Goal: Task Accomplishment & Management: Complete application form

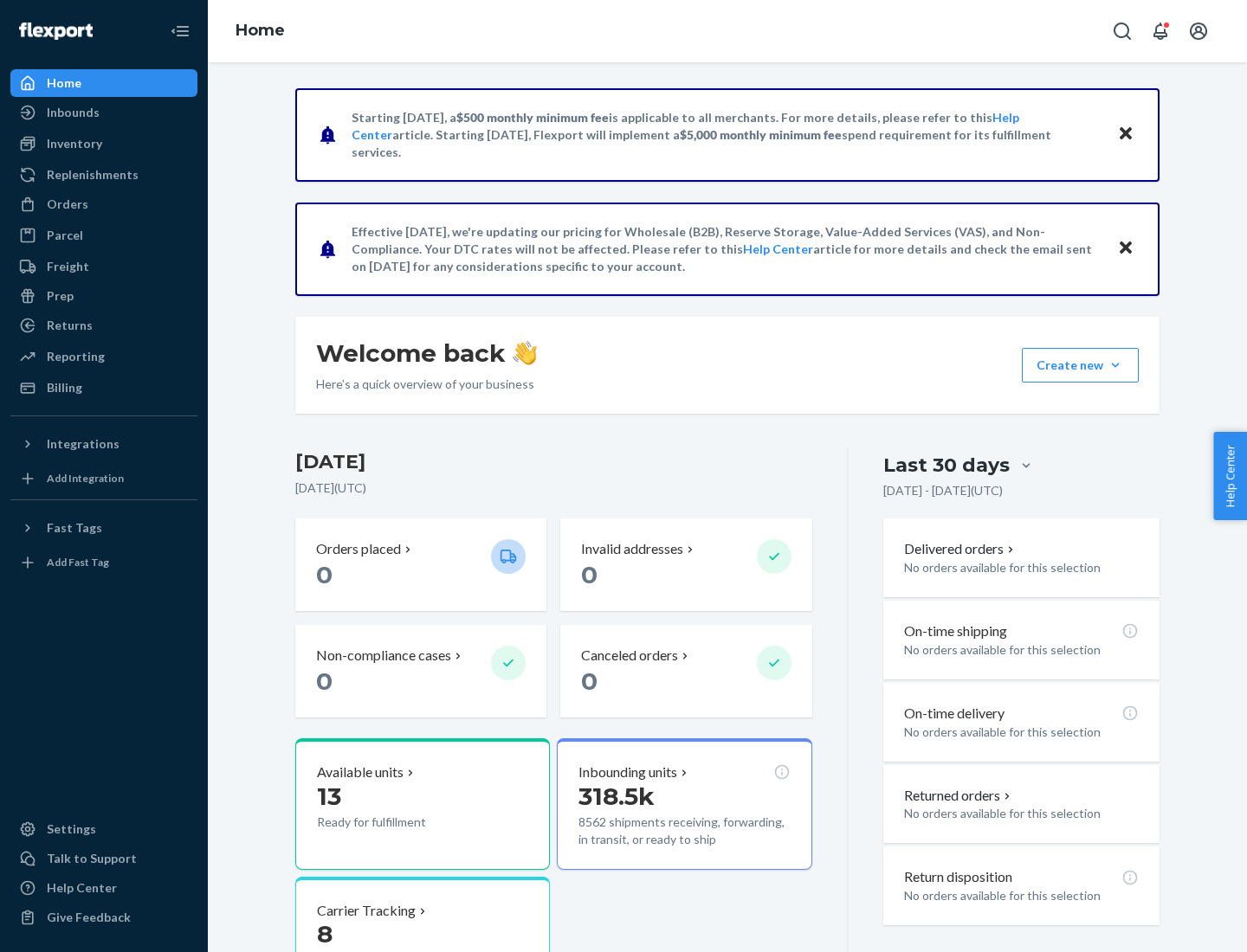
click at [1115, 365] on button "Create new Create new inbound Create new order Create new product" at bounding box center [1080, 365] width 117 height 35
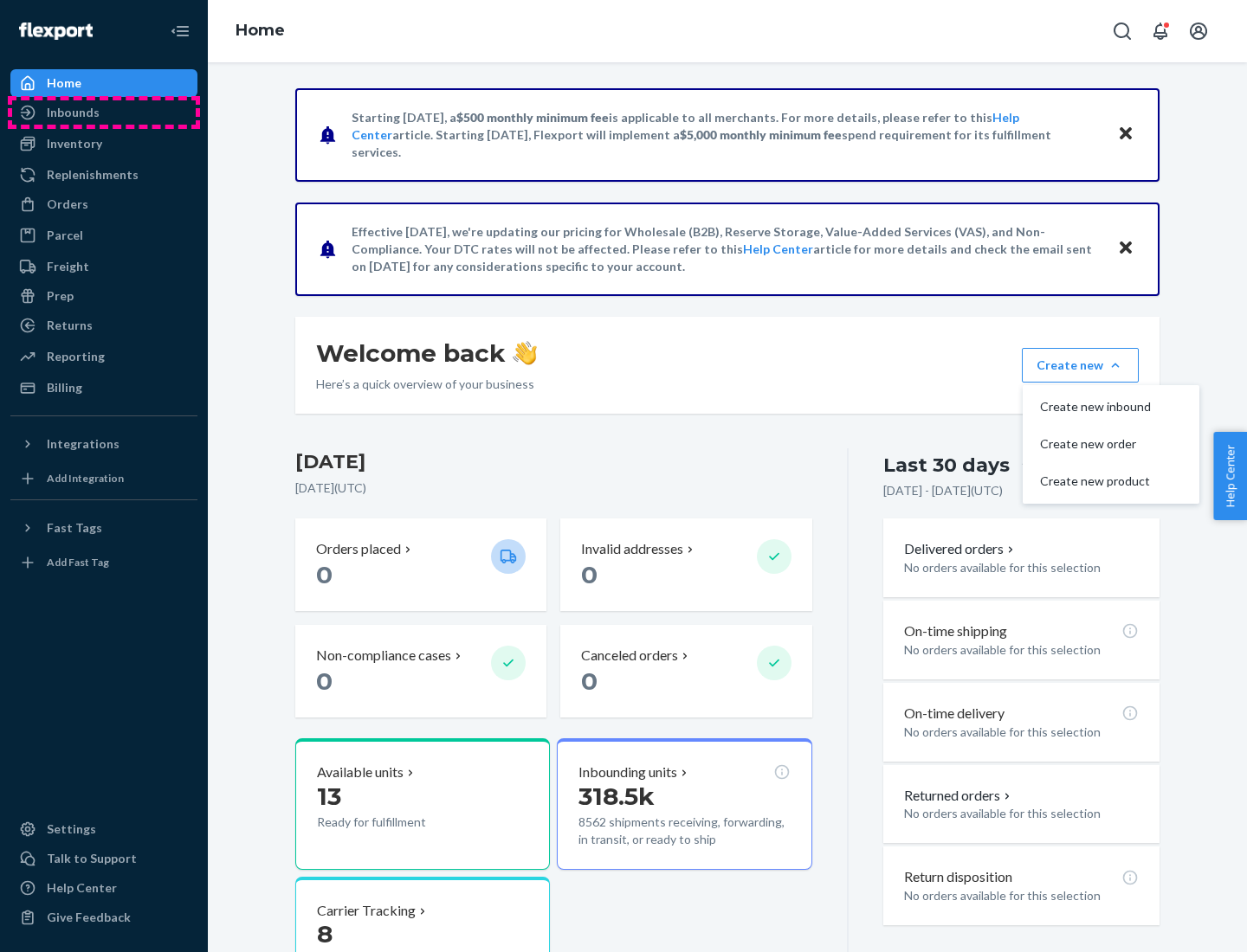
click at [104, 113] on div "Inbounds" at bounding box center [104, 112] width 183 height 24
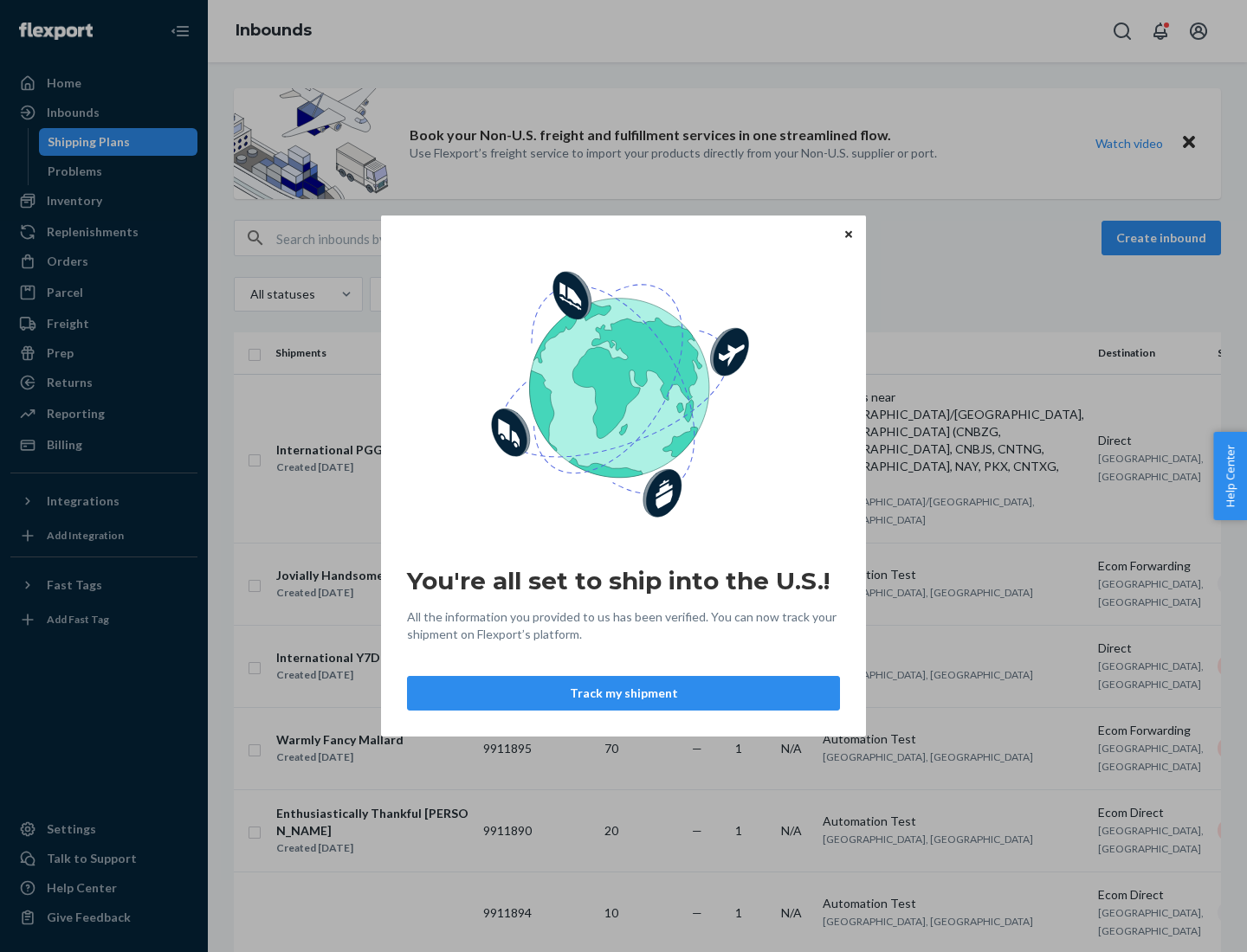
click at [848, 234] on icon "Close" at bounding box center [849, 234] width 7 height 7
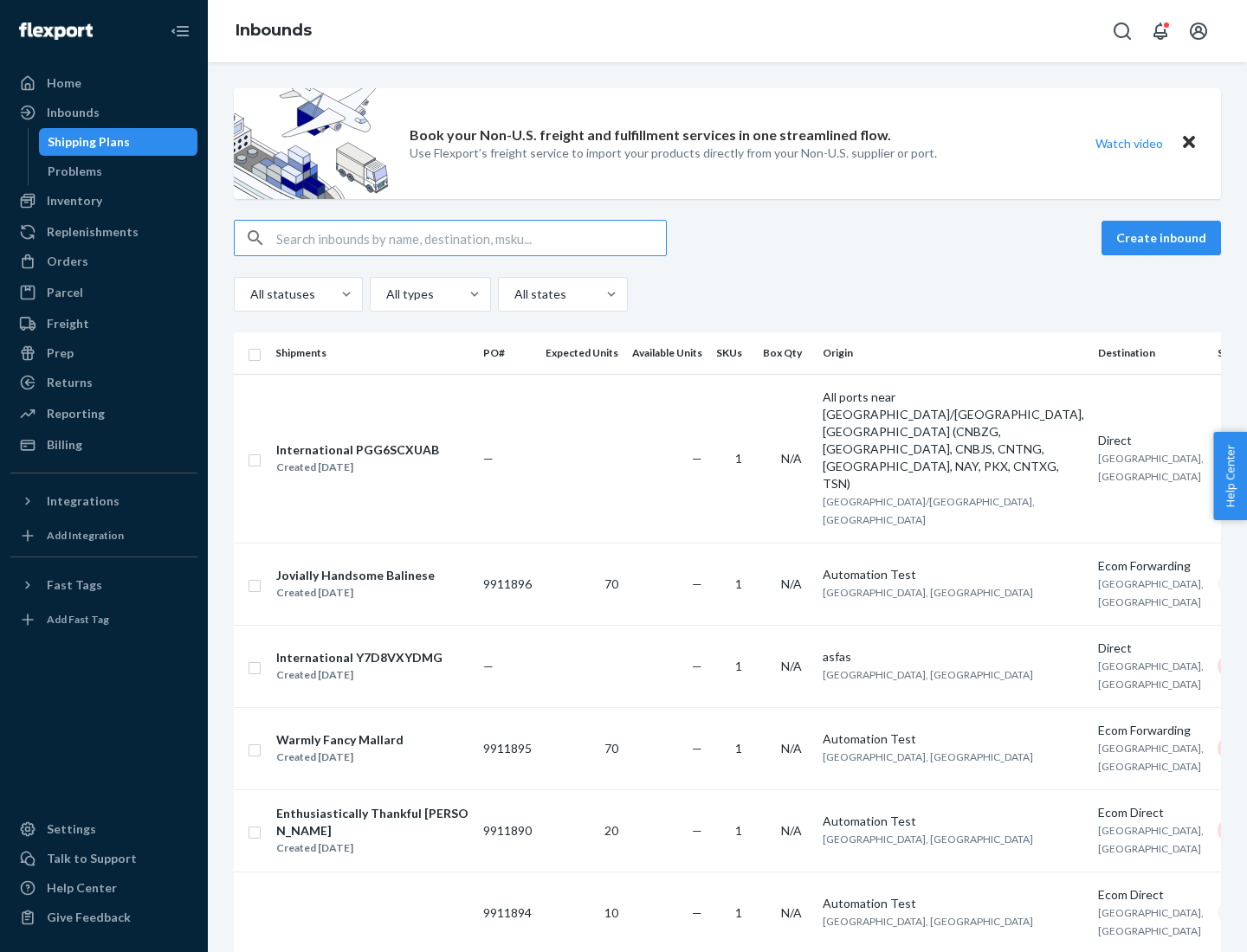
click at [1164, 238] on button "Create inbound" at bounding box center [1161, 238] width 120 height 35
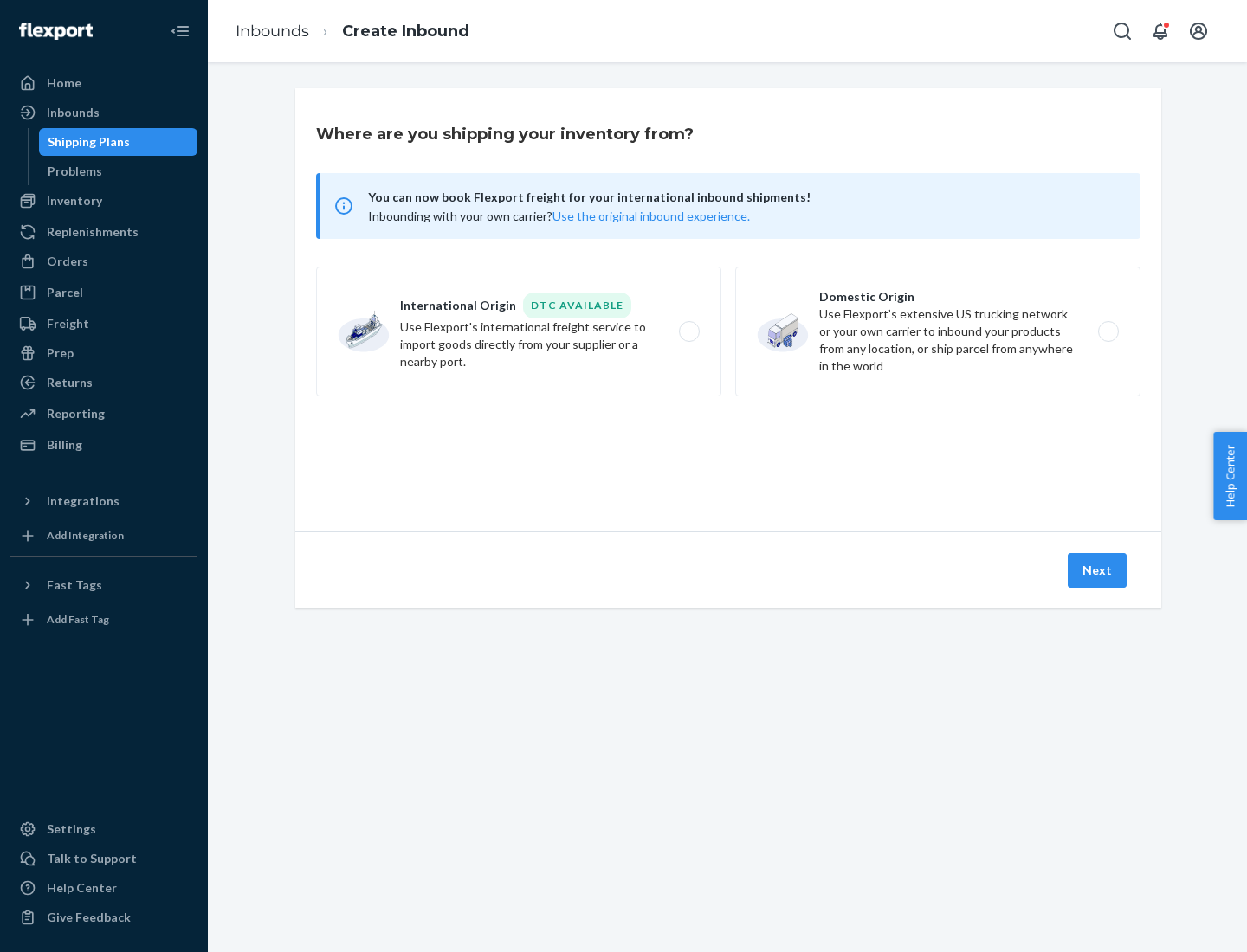
click at [938, 331] on label "Domestic Origin Use Flexport’s extensive US trucking network or your own carrie…" at bounding box center [938, 331] width 406 height 129
click at [1108, 331] on input "Domestic Origin Use Flexport’s extensive US trucking network or your own carrie…" at bounding box center [1113, 331] width 12 height 12
radio input "true"
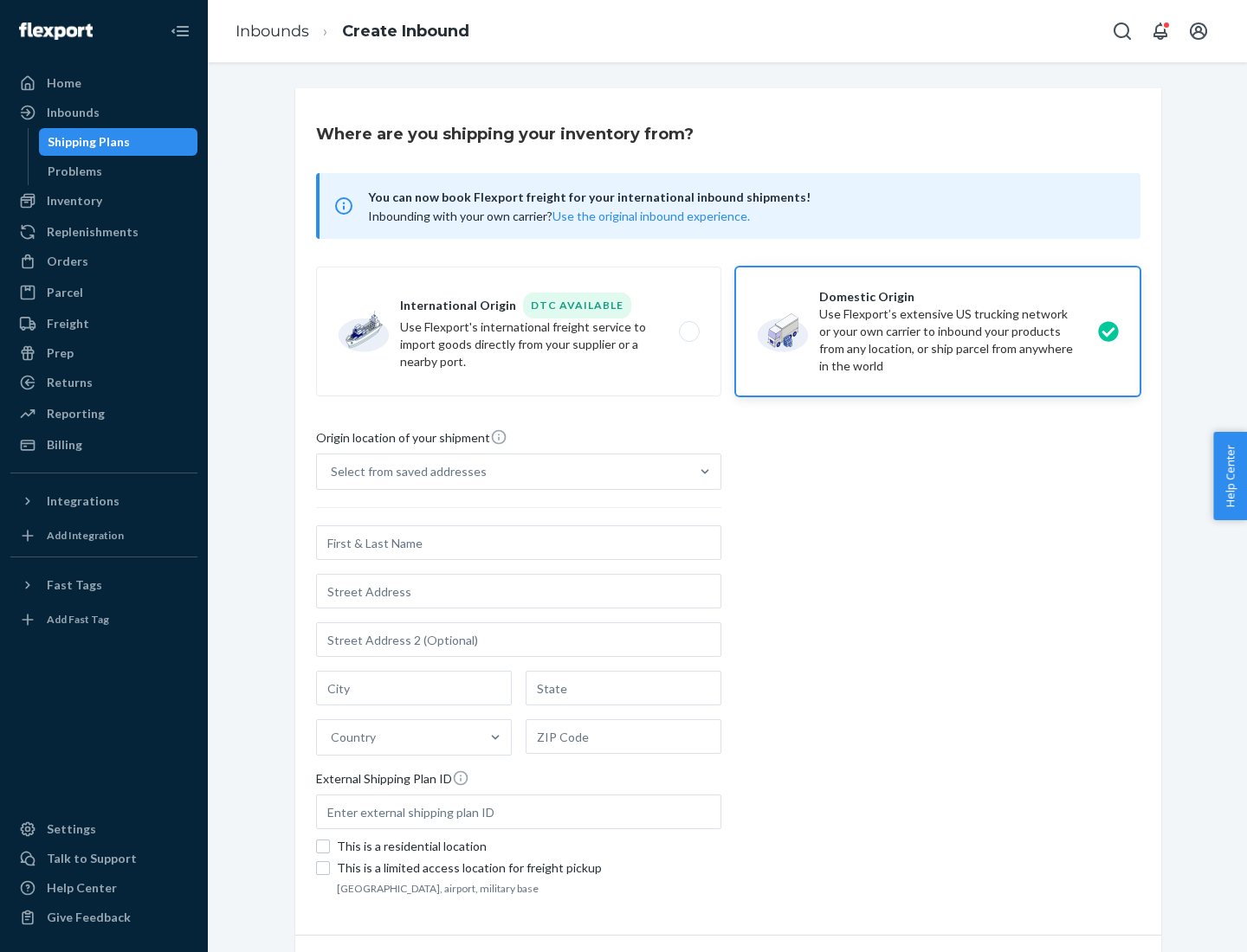
click at [503, 472] on div "Select from saved addresses" at bounding box center [503, 472] width 372 height 35
click at [332, 472] on input "Select from saved addresses" at bounding box center [331, 472] width 2 height 17
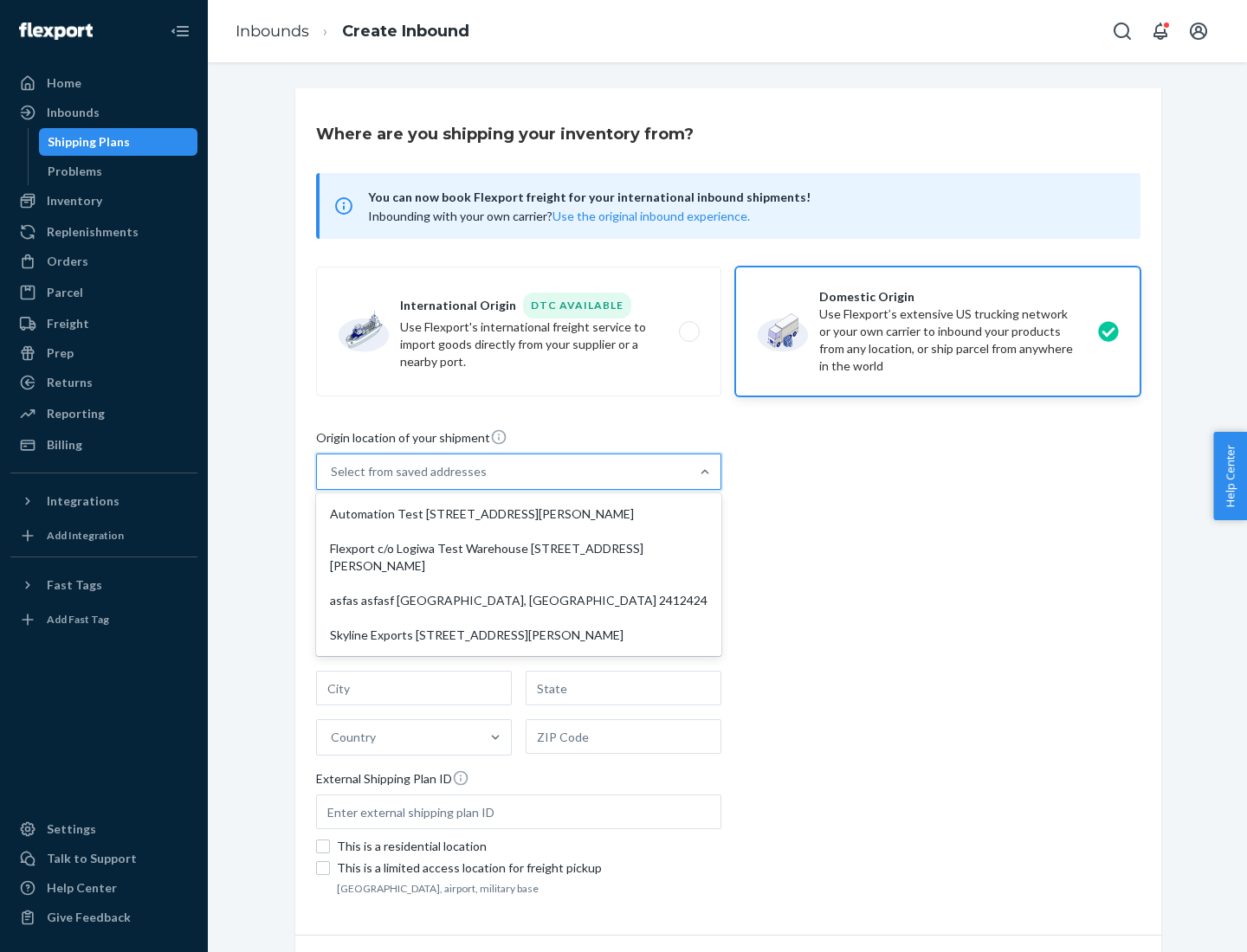
scroll to position [7, 0]
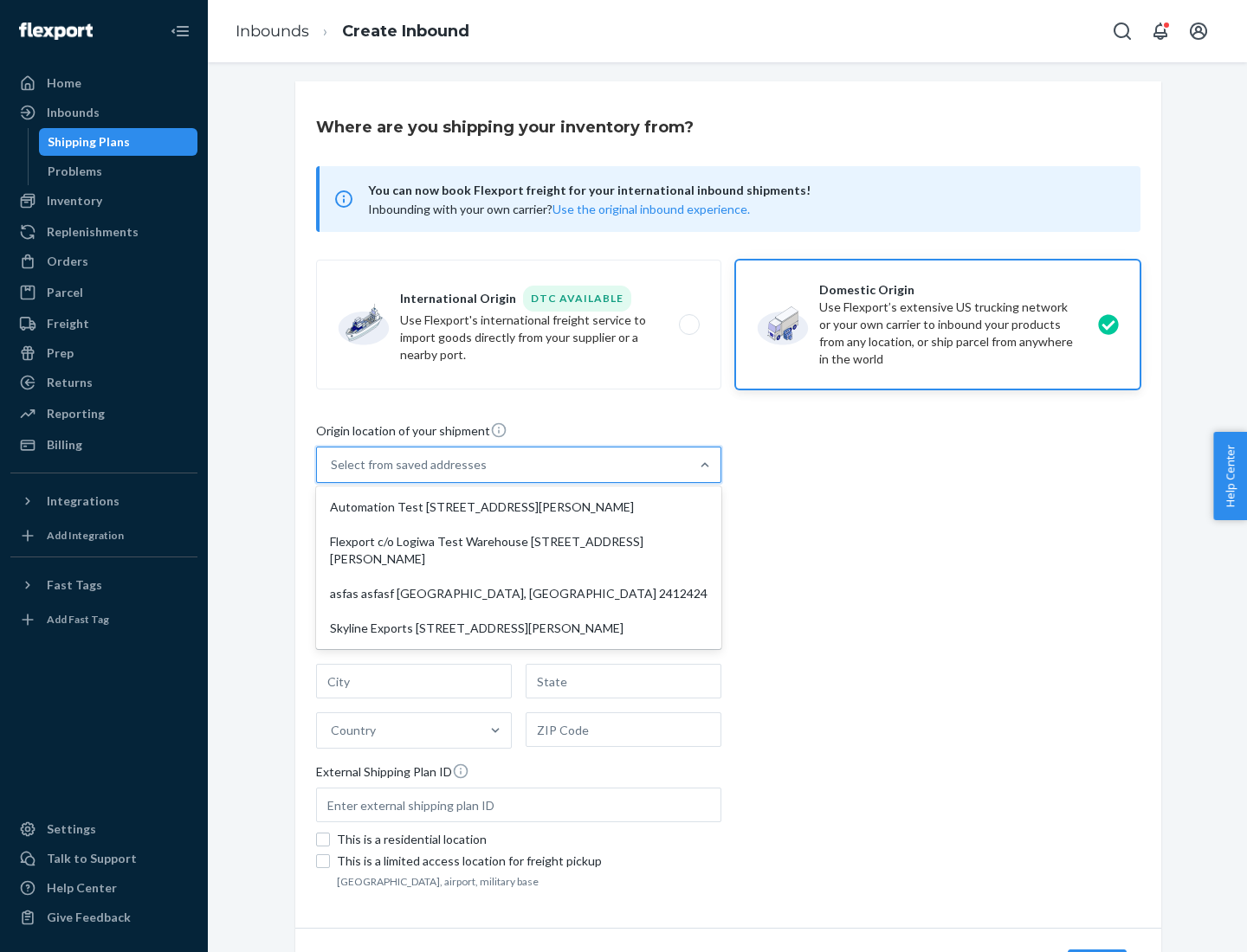
click at [519, 507] on div "Automation Test [STREET_ADDRESS][PERSON_NAME]" at bounding box center [519, 507] width 398 height 35
click at [332, 473] on input "option Automation Test [STREET_ADDRESS][PERSON_NAME] focused, 1 of 4. 4 results…" at bounding box center [331, 464] width 2 height 17
type input "Automation Test"
type input "9th Floor"
type input "[GEOGRAPHIC_DATA]"
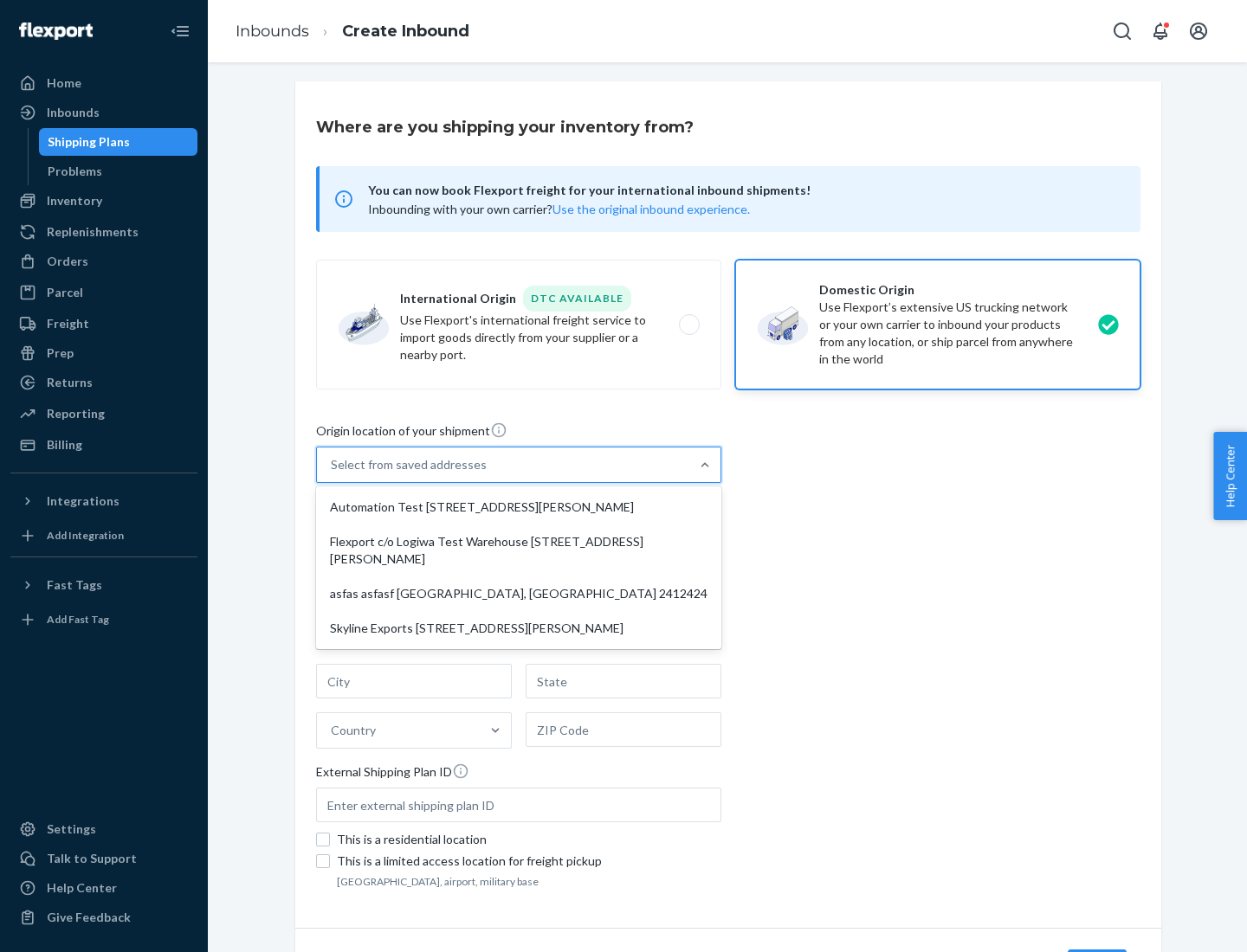
type input "CA"
type input "94104"
type input "[STREET_ADDRESS][PERSON_NAME]"
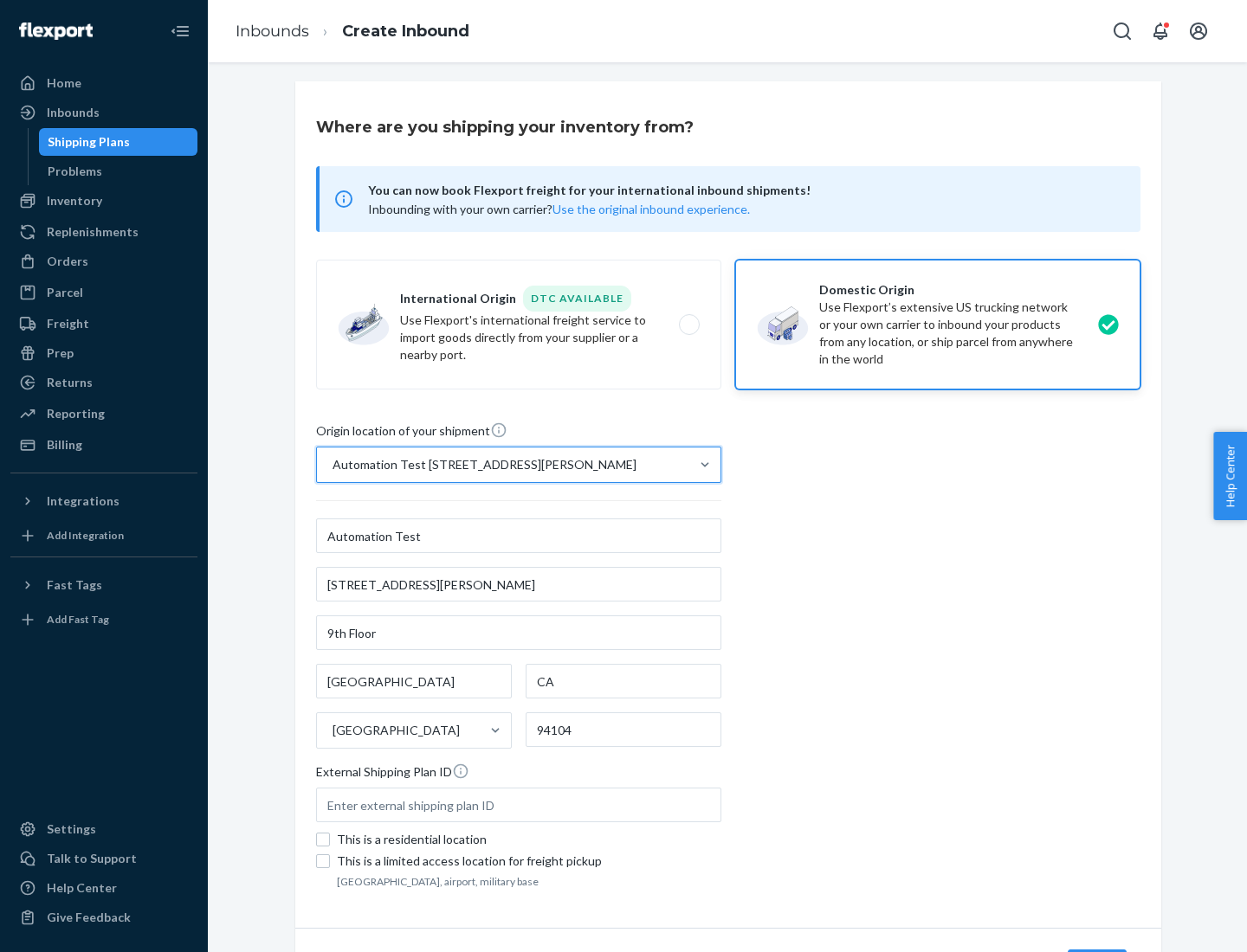
scroll to position [101, 0]
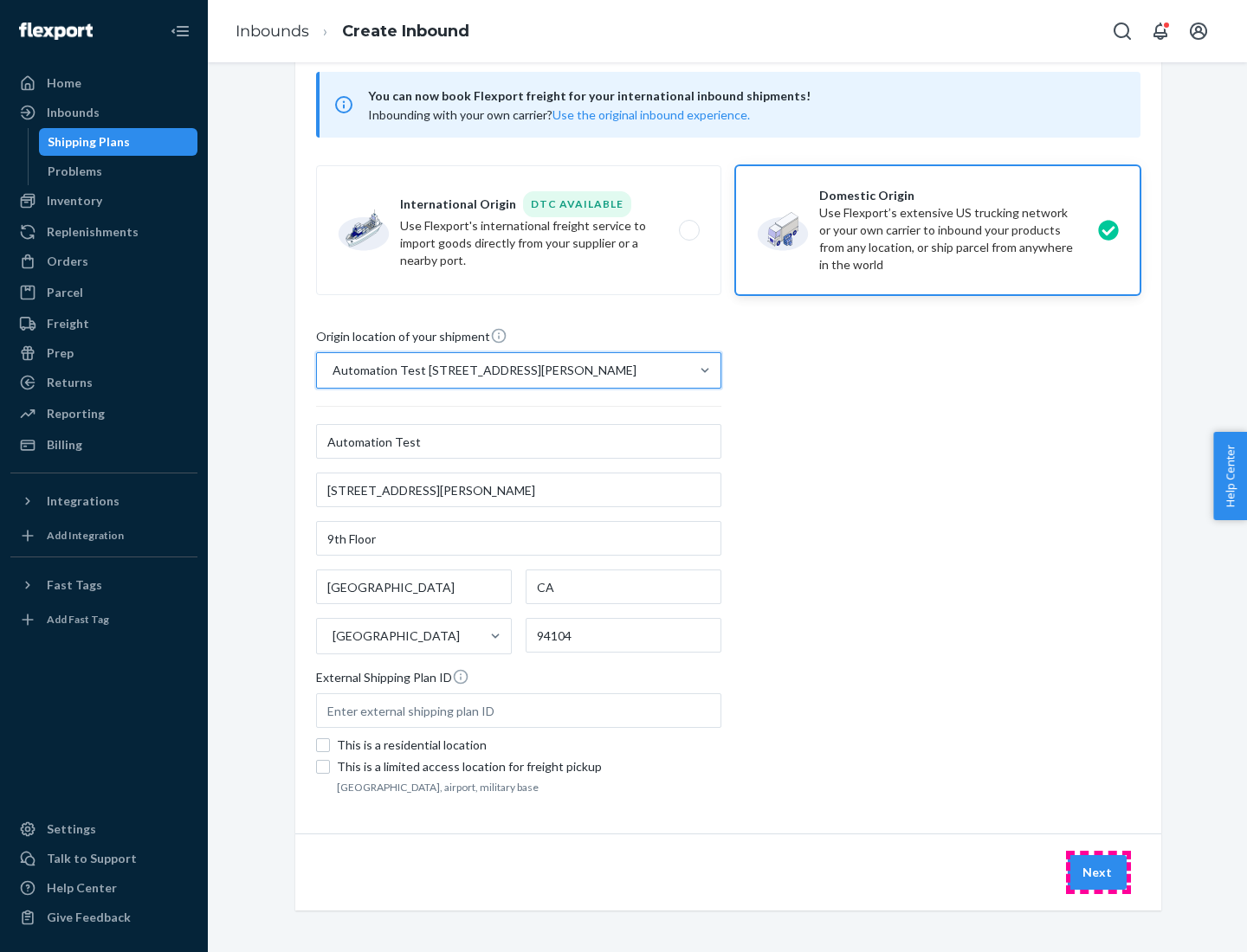
click at [1098, 873] on button "Next" at bounding box center [1097, 873] width 59 height 35
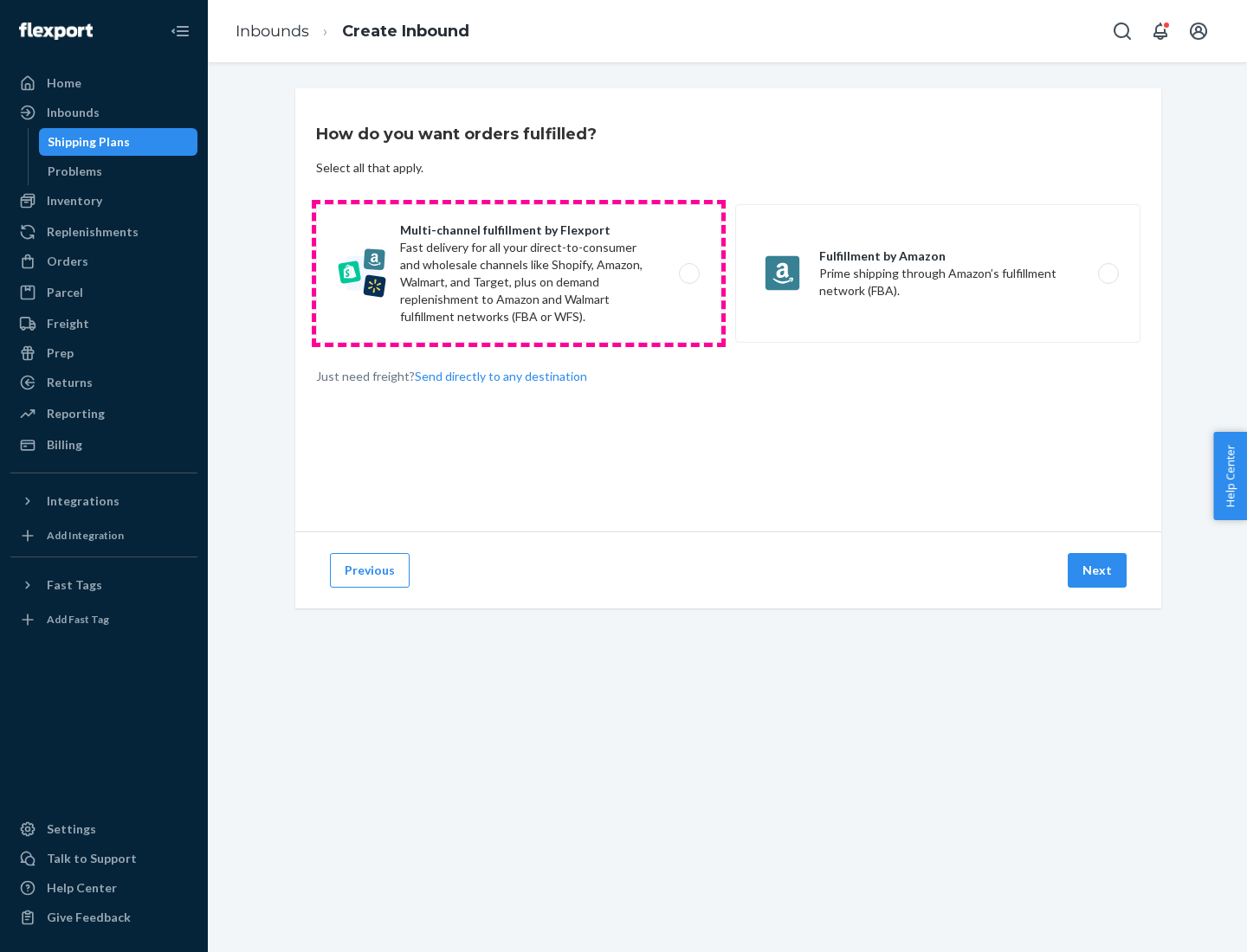
click at [519, 273] on label "Multi-channel fulfillment by Flexport Fast delivery for all your direct-to-cons…" at bounding box center [519, 273] width 406 height 138
click at [689, 273] on input "Multi-channel fulfillment by Flexport Fast delivery for all your direct-to-cons…" at bounding box center [694, 273] width 12 height 12
radio input "true"
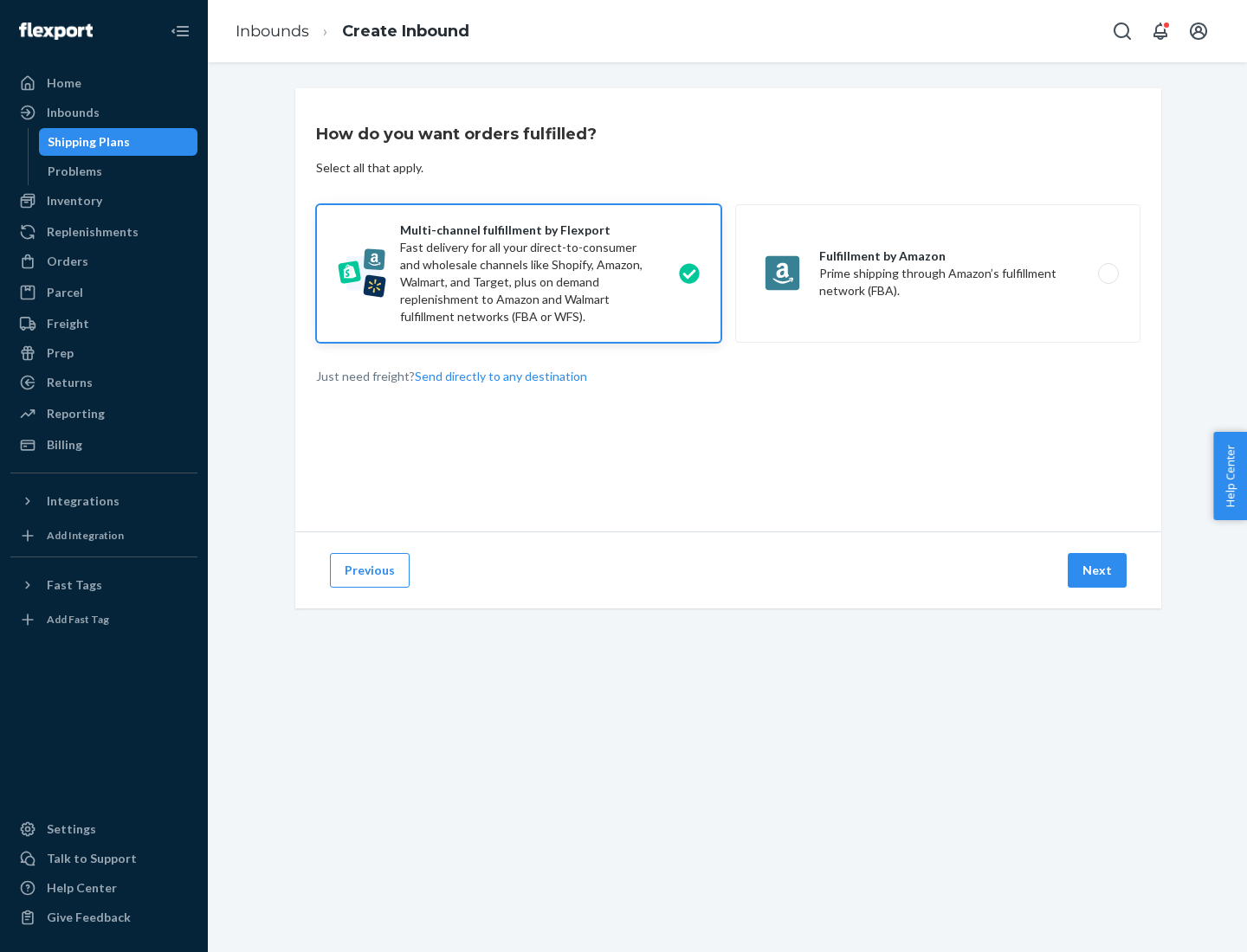
click at [1098, 571] on button "Next" at bounding box center [1097, 570] width 59 height 35
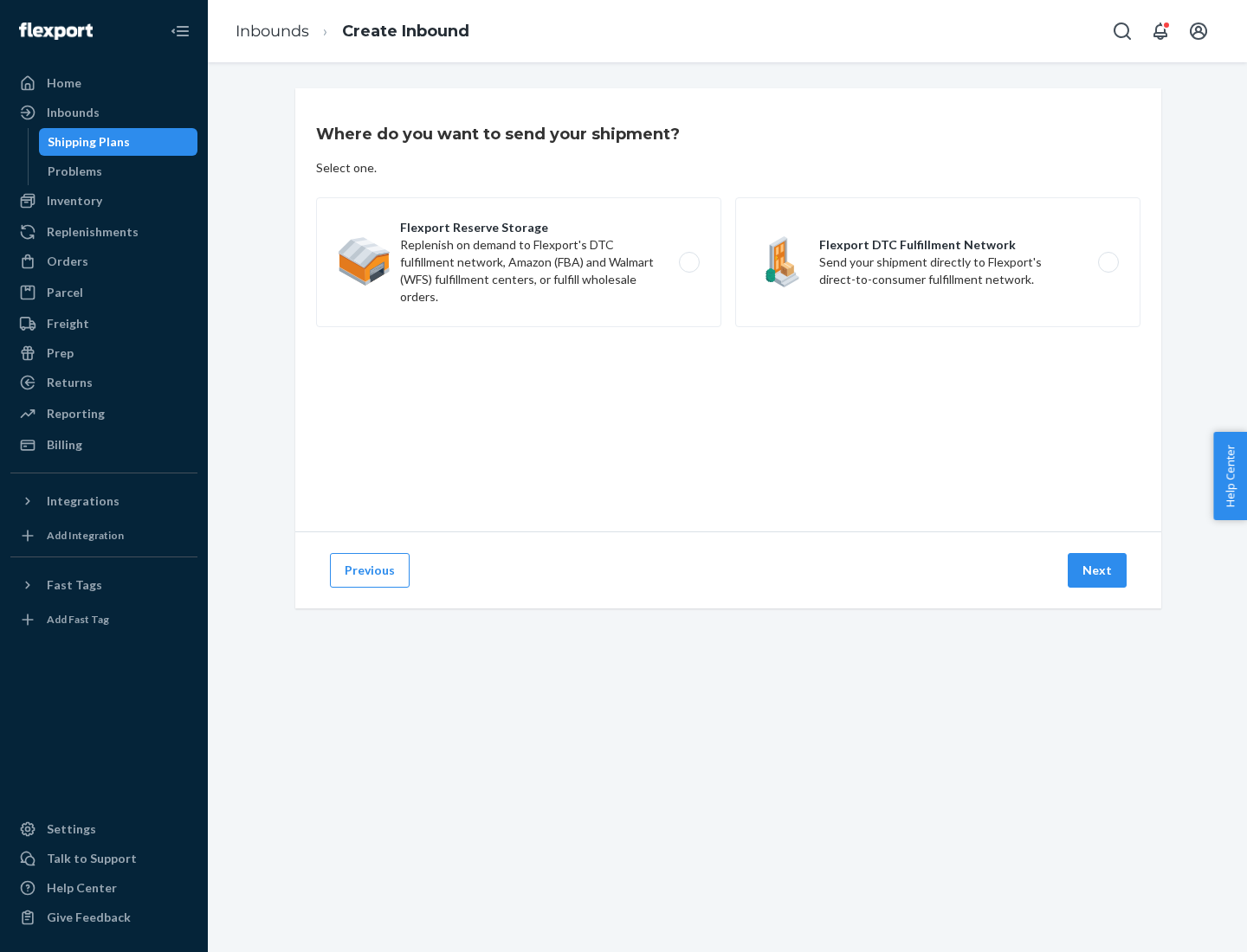
click at [519, 263] on label "Flexport Reserve Storage Replenish on demand to Flexport's DTC fulfillment netw…" at bounding box center [519, 262] width 406 height 129
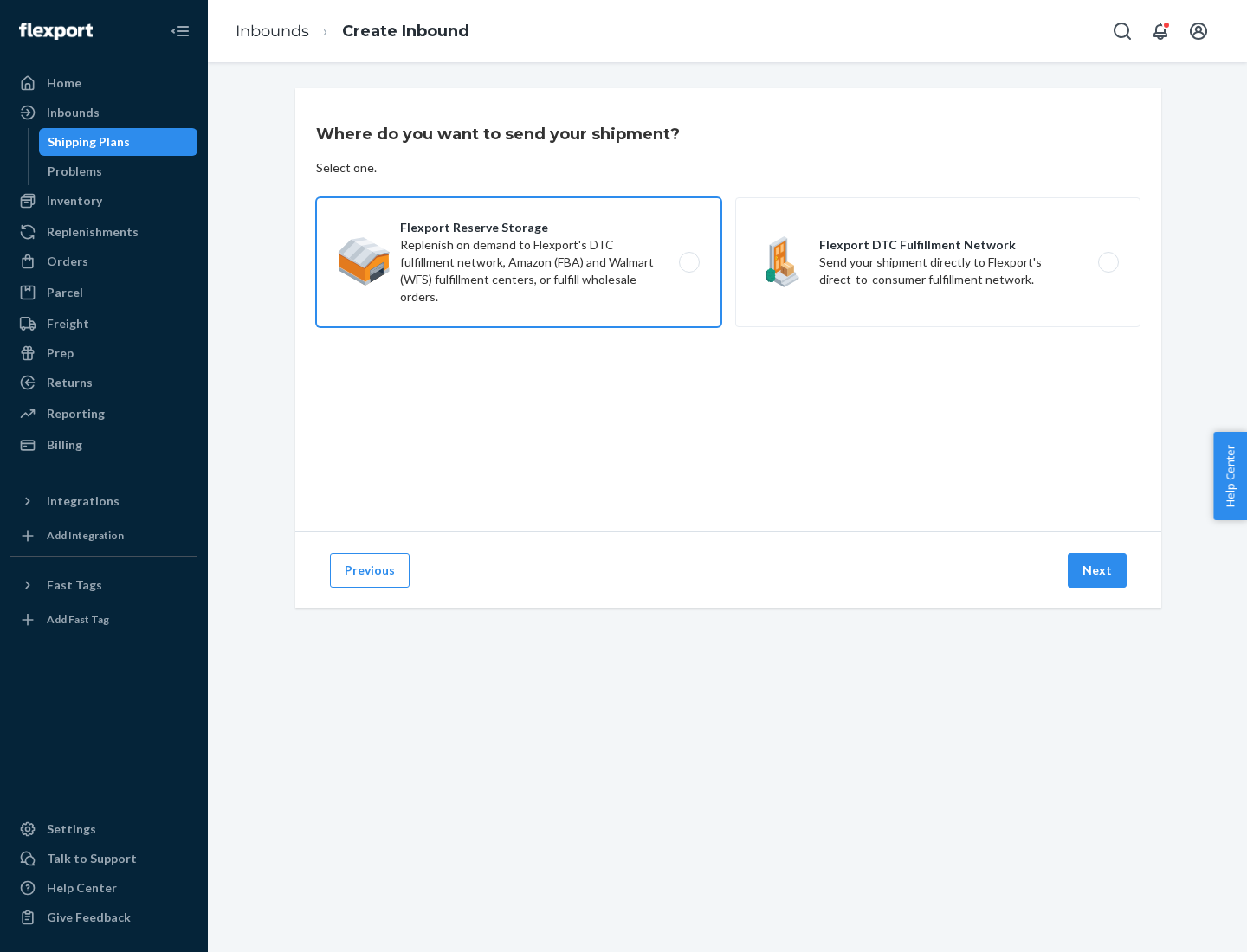
click at [689, 263] on input "Flexport Reserve Storage Replenish on demand to Flexport's DTC fulfillment netw…" at bounding box center [694, 263] width 12 height 12
radio input "true"
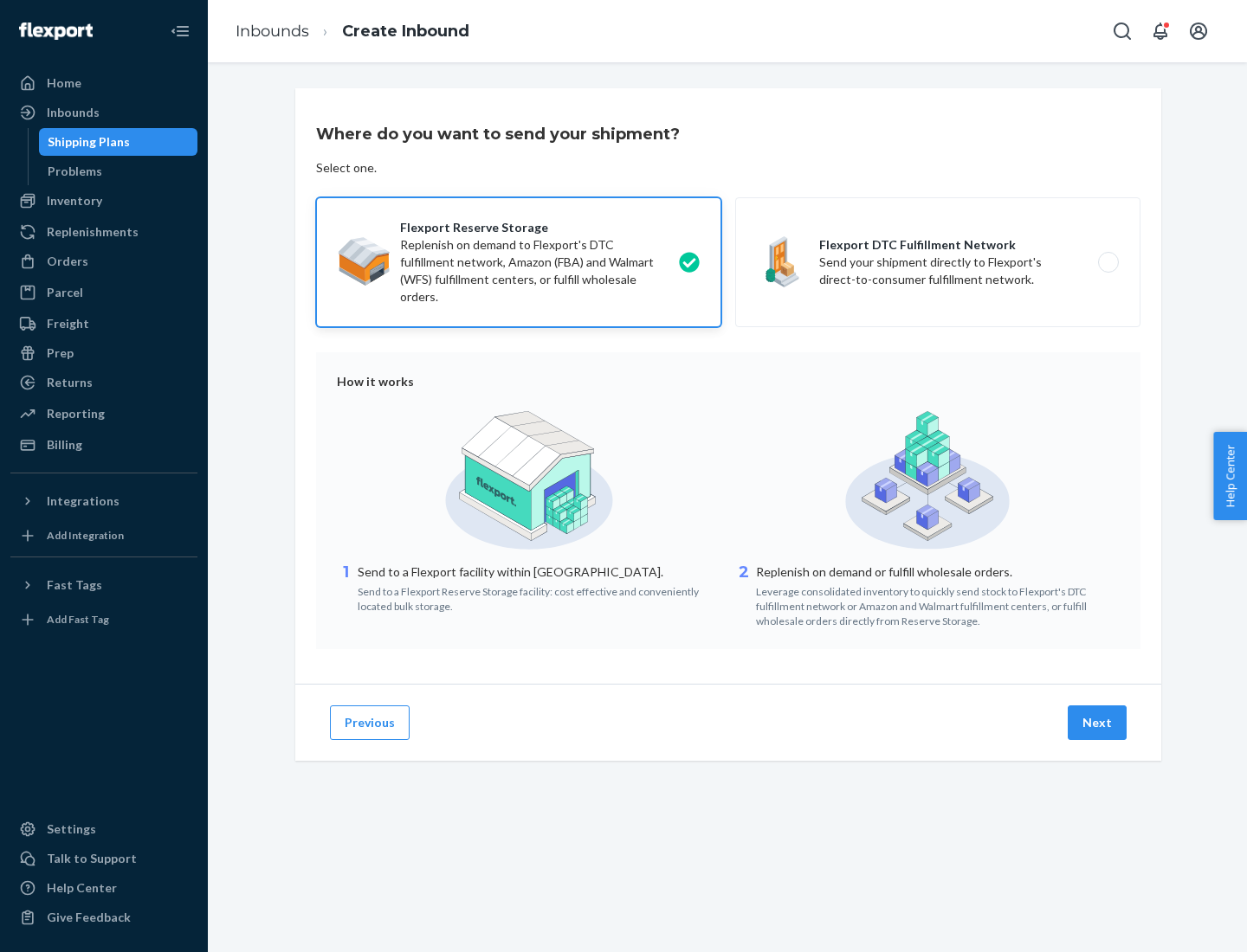
click at [1098, 722] on button "Next" at bounding box center [1097, 722] width 59 height 35
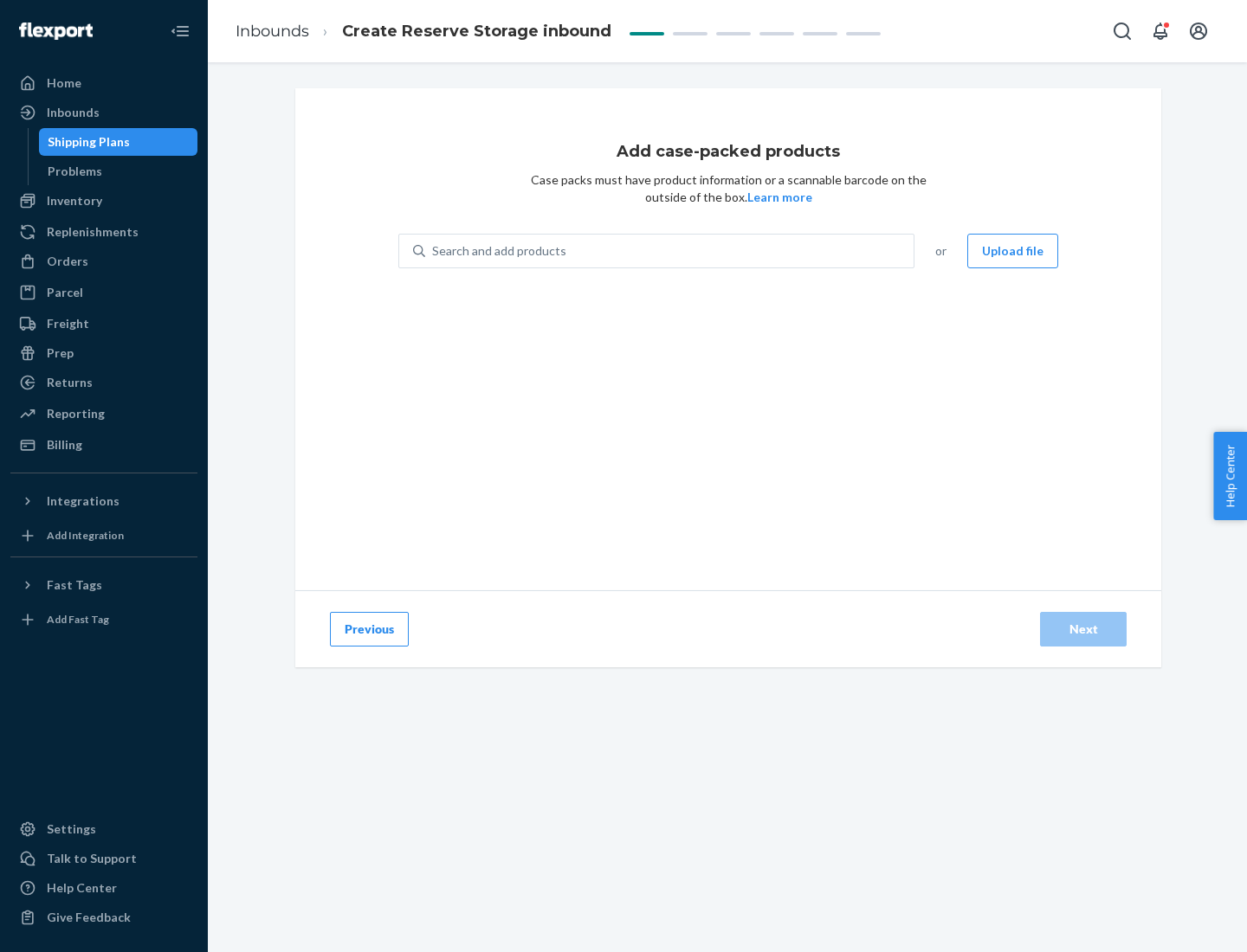
click at [670, 251] on div "Search and add products" at bounding box center [669, 251] width 489 height 31
click at [434, 251] on input "Search and add products" at bounding box center [433, 250] width 2 height 17
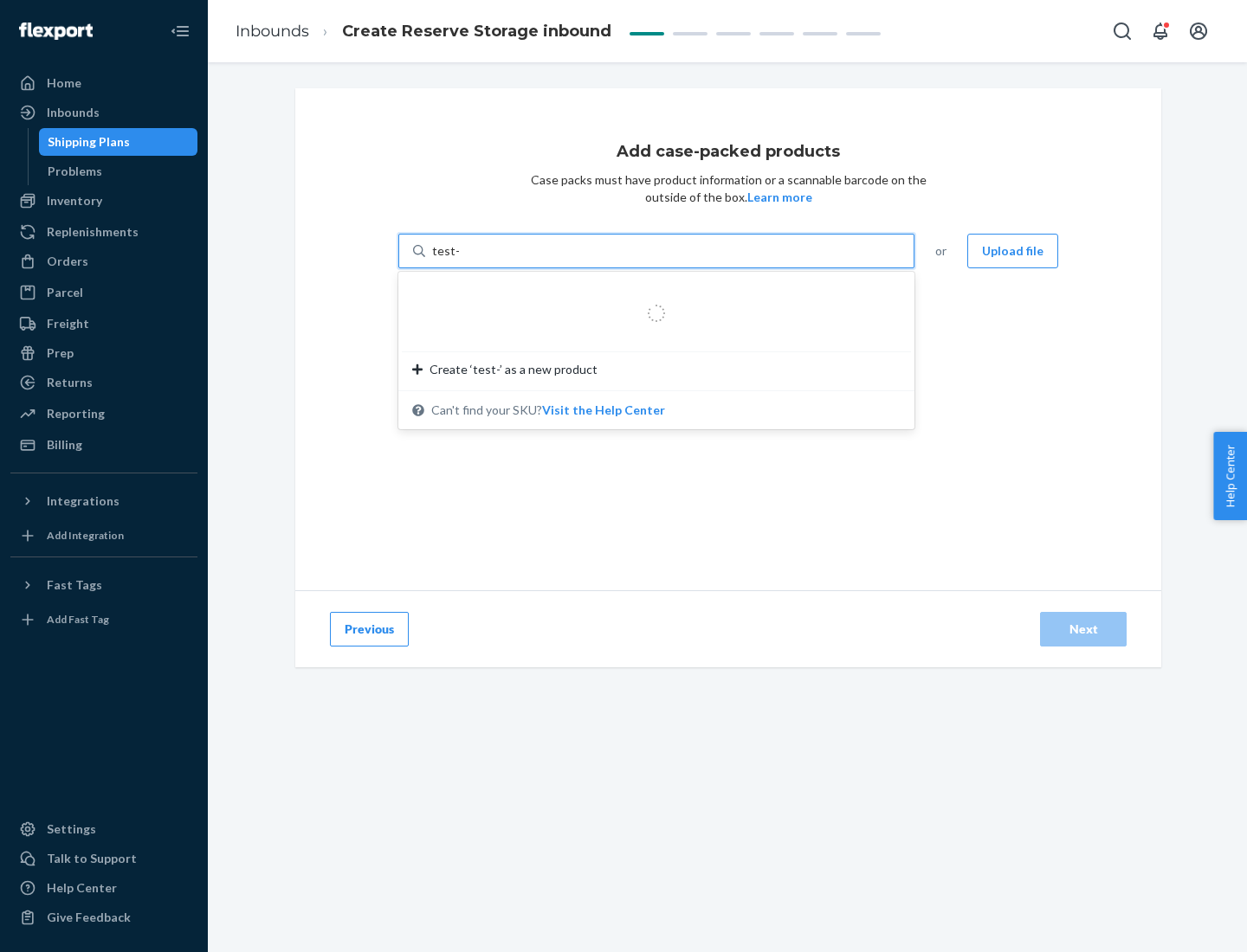
type input "test-syn"
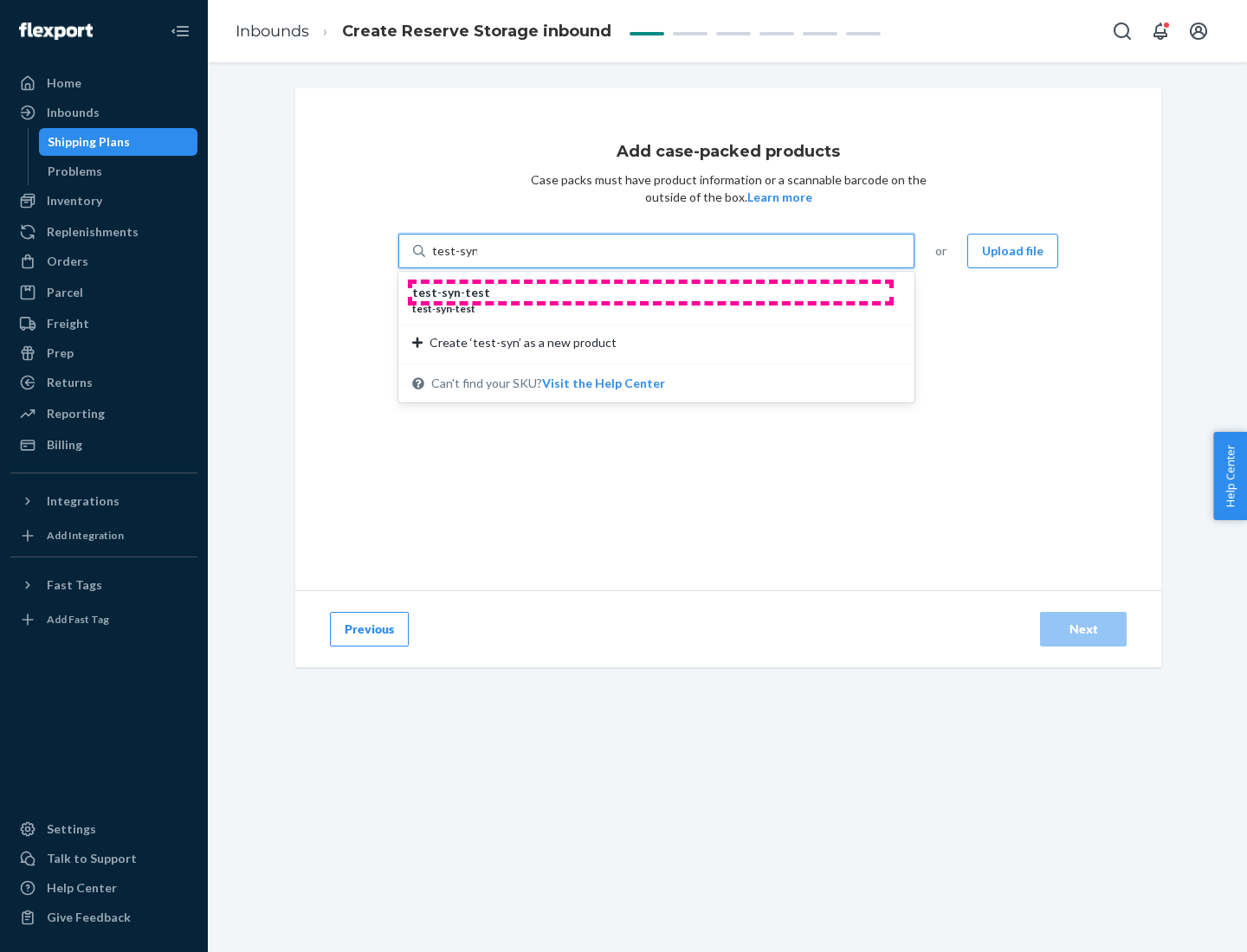
click at [650, 293] on div "test - syn - test" at bounding box center [649, 292] width 474 height 17
click at [477, 260] on input "test-syn" at bounding box center [455, 250] width 45 height 17
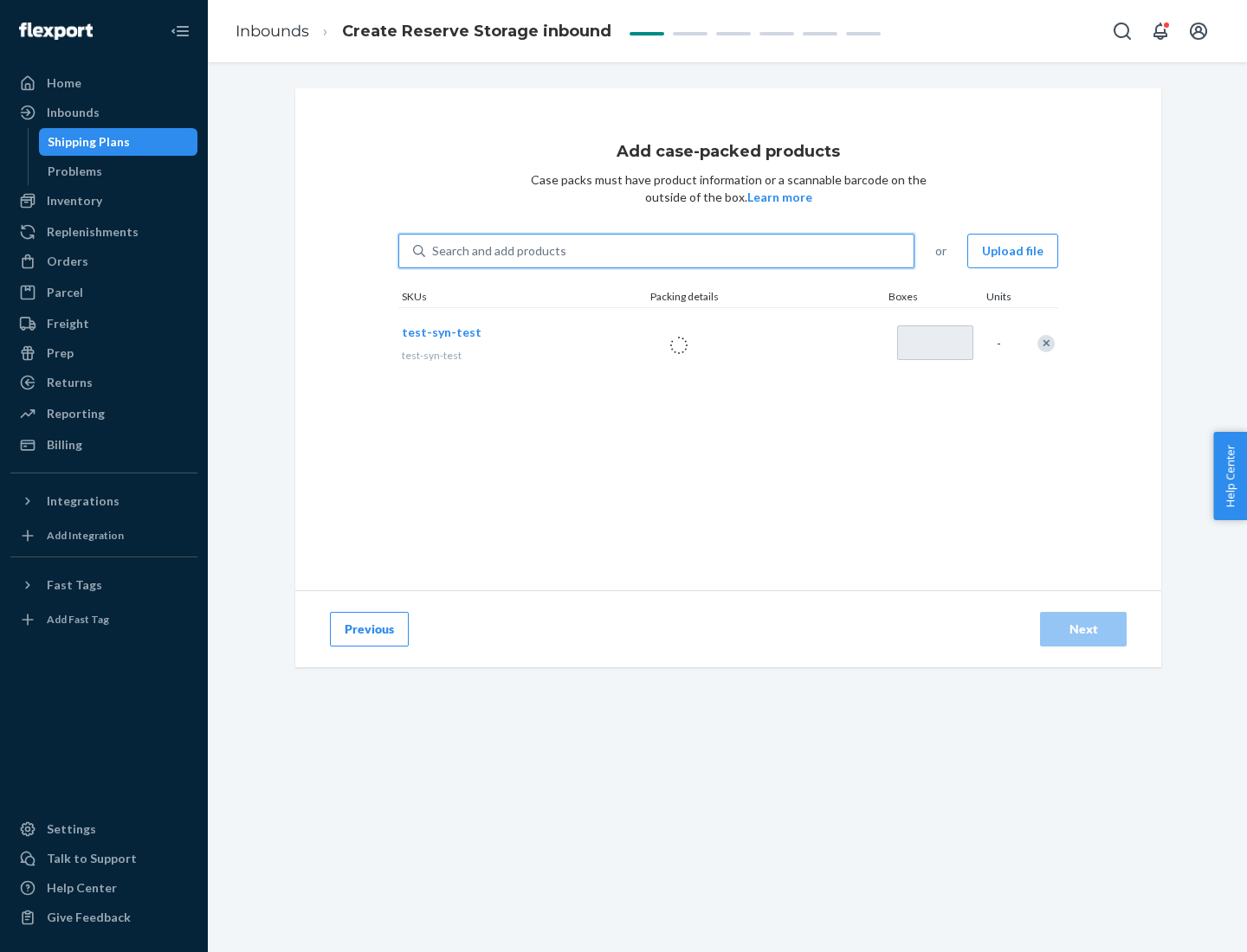
type input "1"
click at [1084, 630] on div "Next" at bounding box center [1084, 629] width 57 height 17
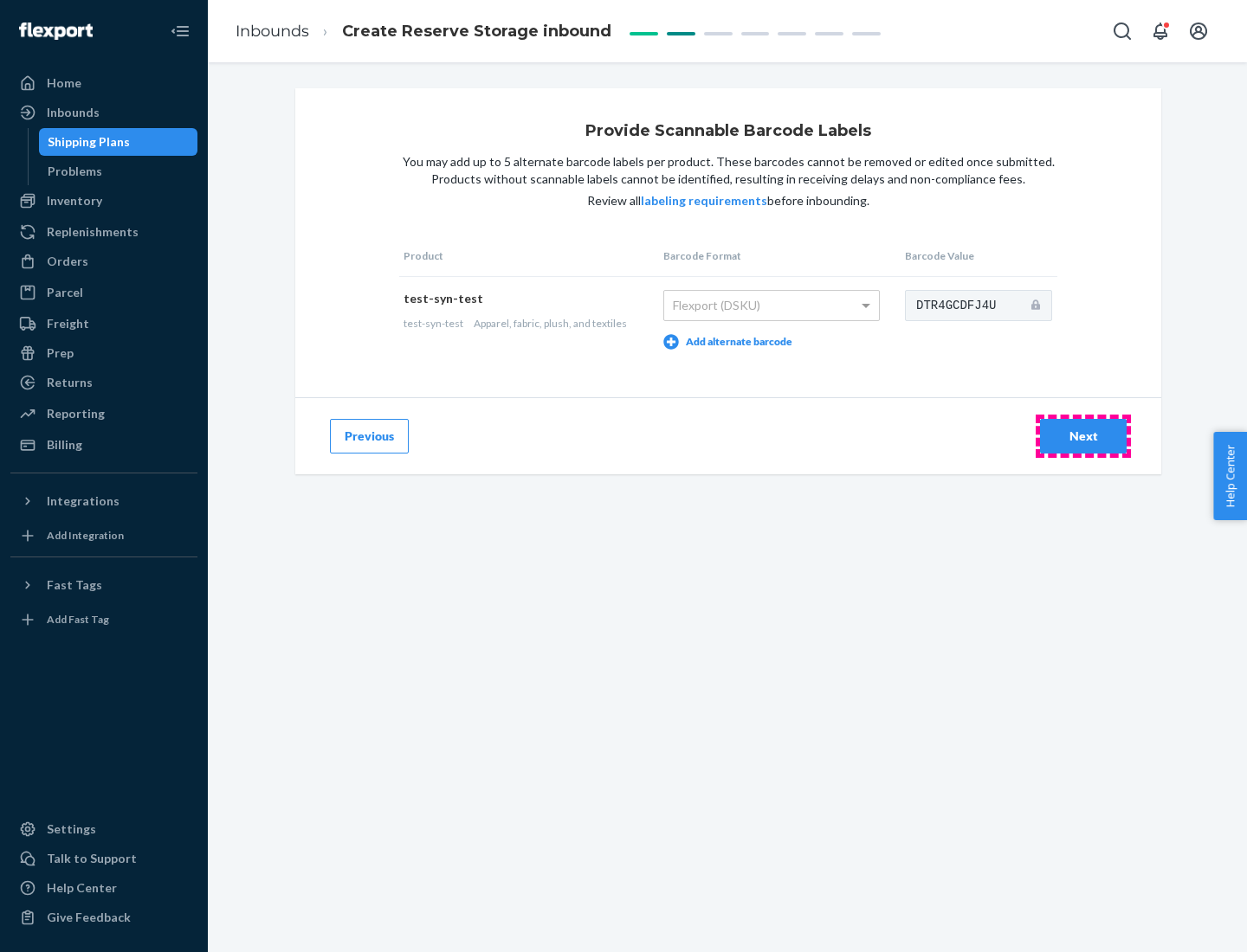
click at [1084, 436] on div "Next" at bounding box center [1084, 436] width 57 height 17
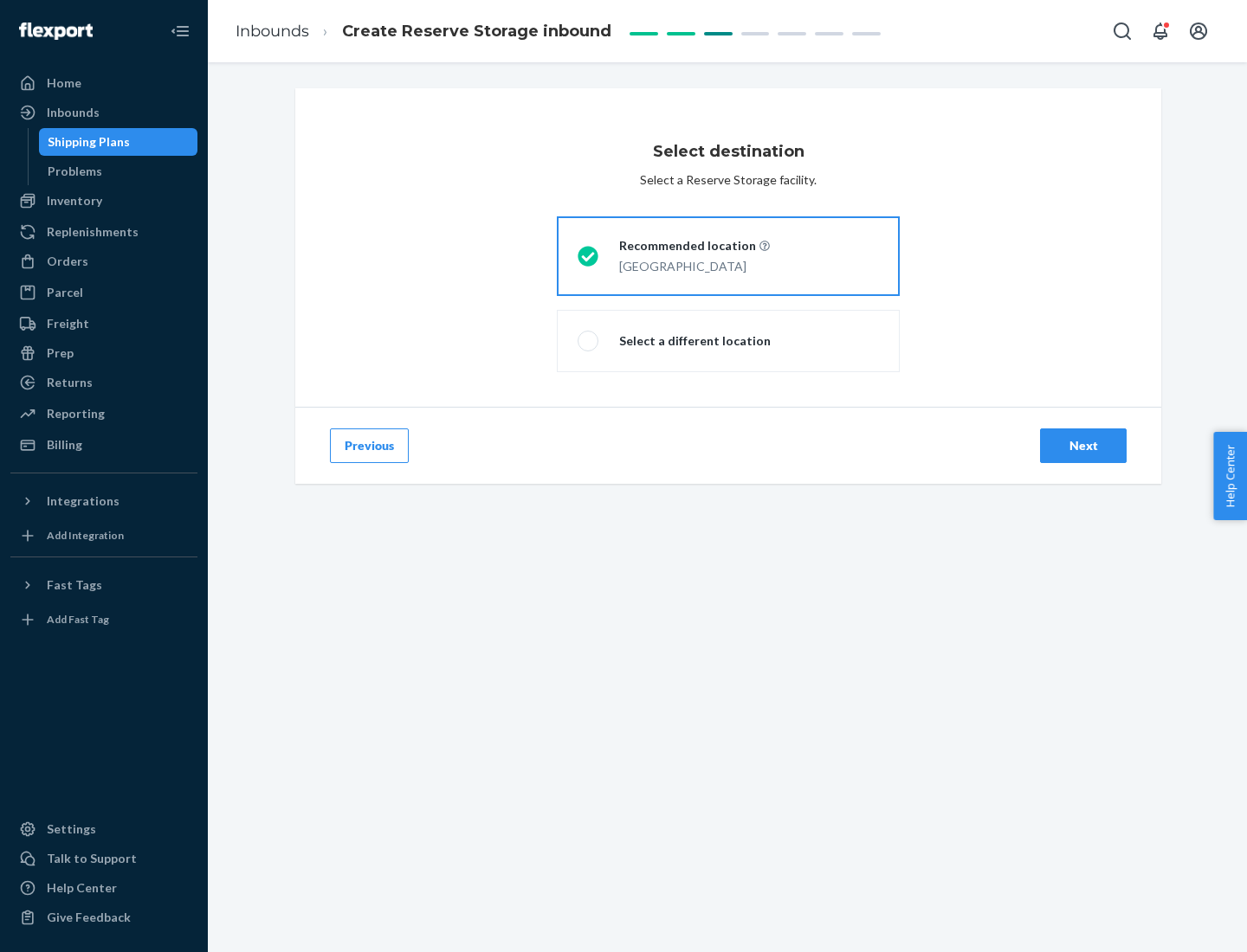
click at [1084, 446] on div "Next" at bounding box center [1084, 445] width 57 height 17
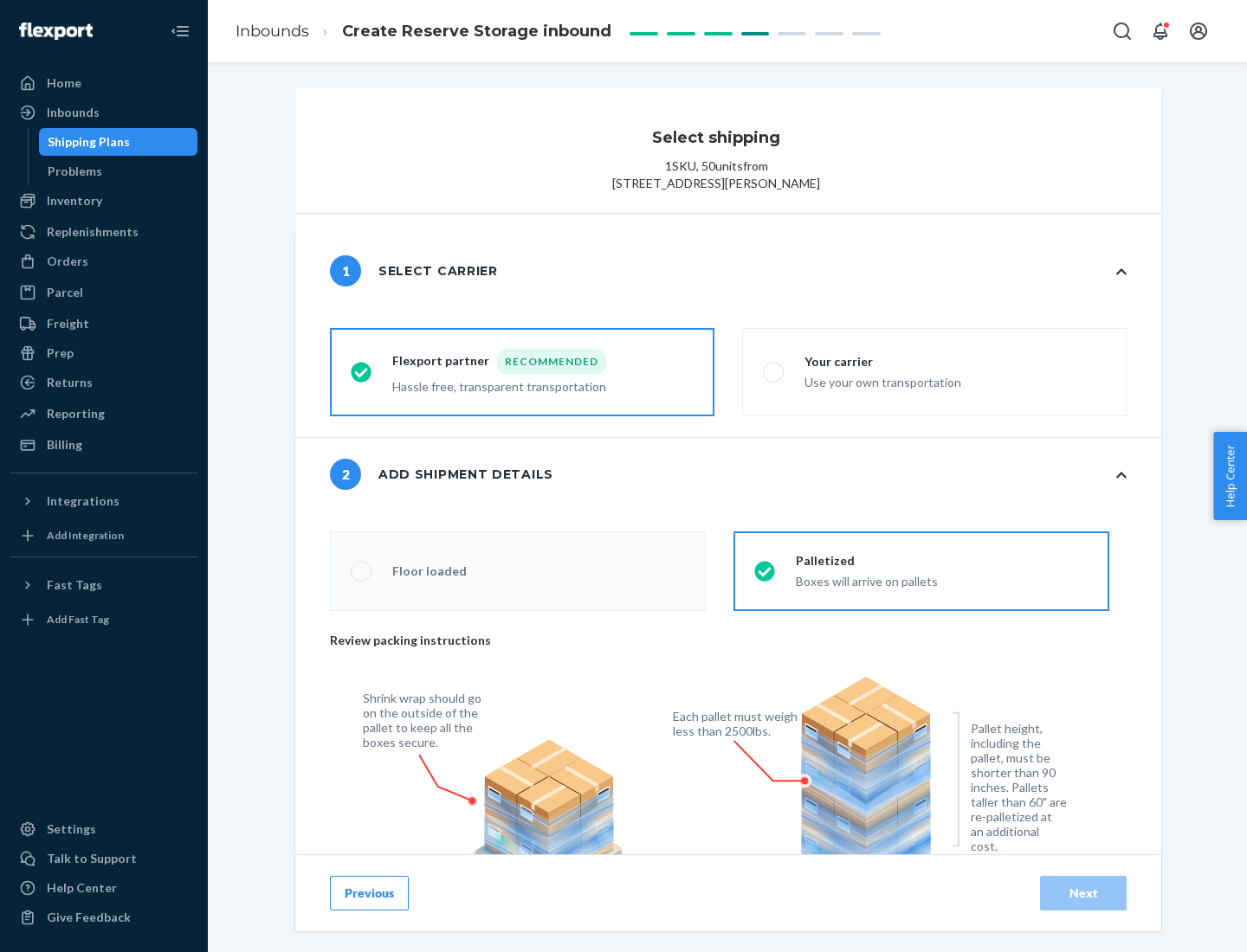
radio input "false"
type input "1"
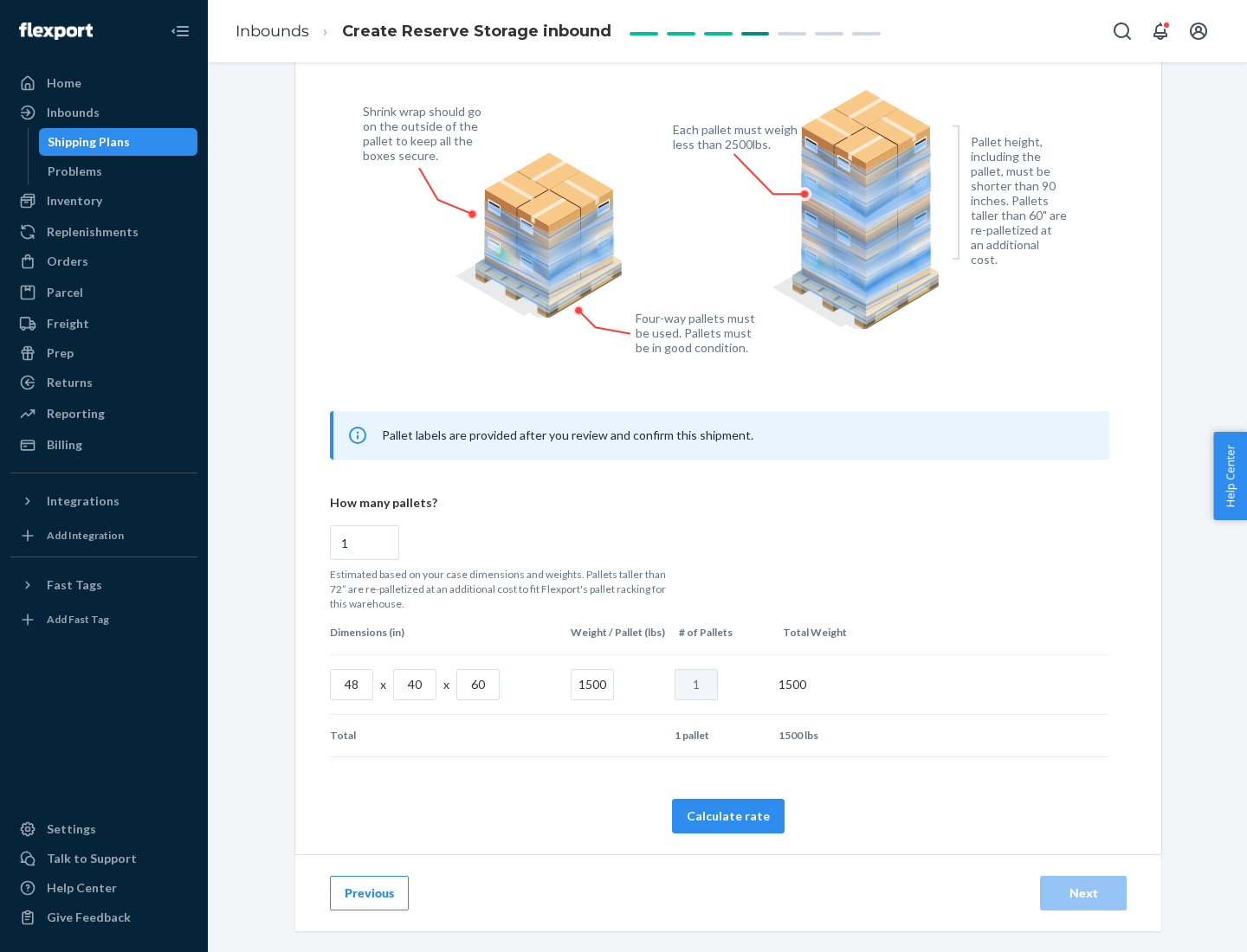
click at [728, 815] on button "Calculate rate" at bounding box center [728, 816] width 113 height 35
radio input "false"
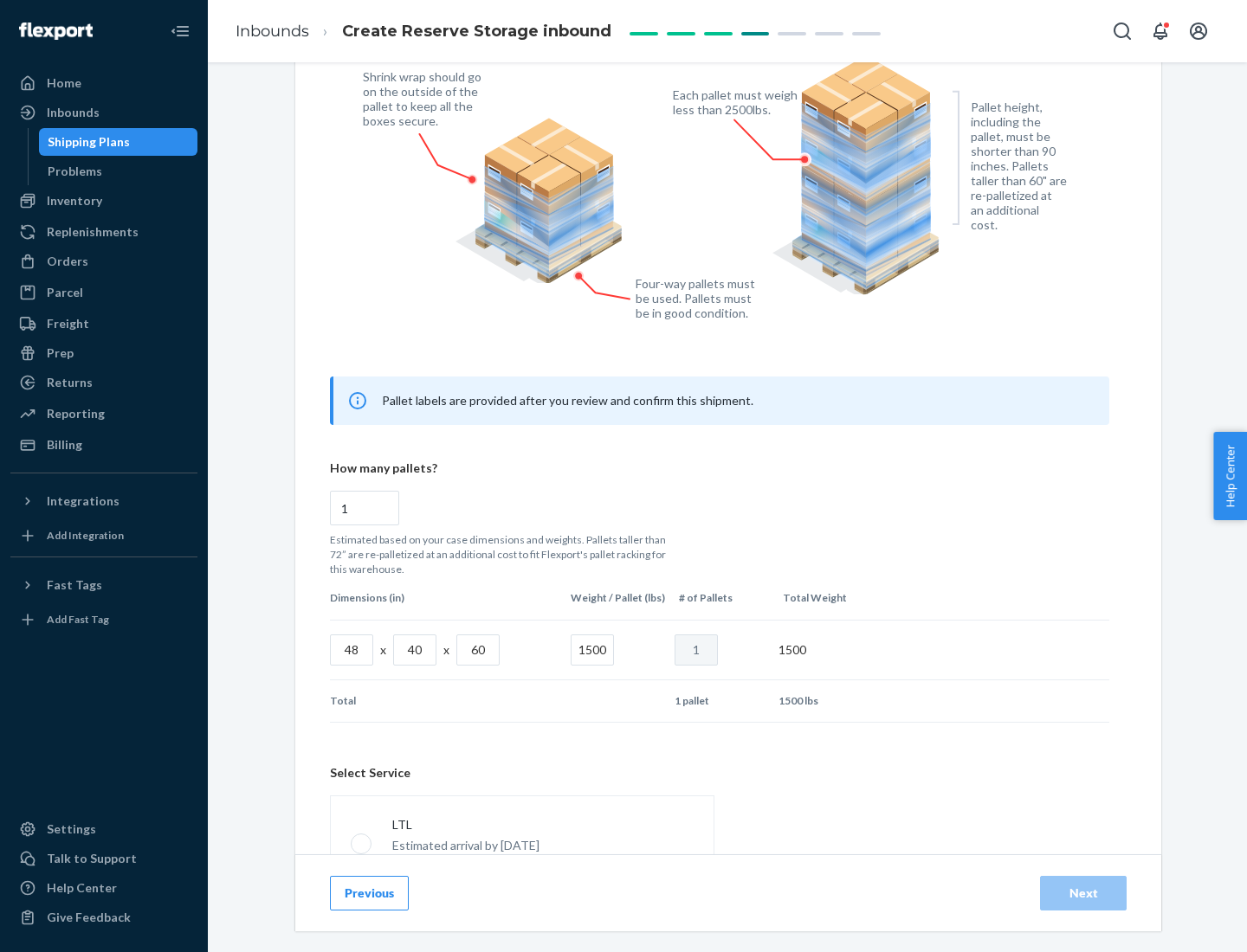
scroll to position [765, 0]
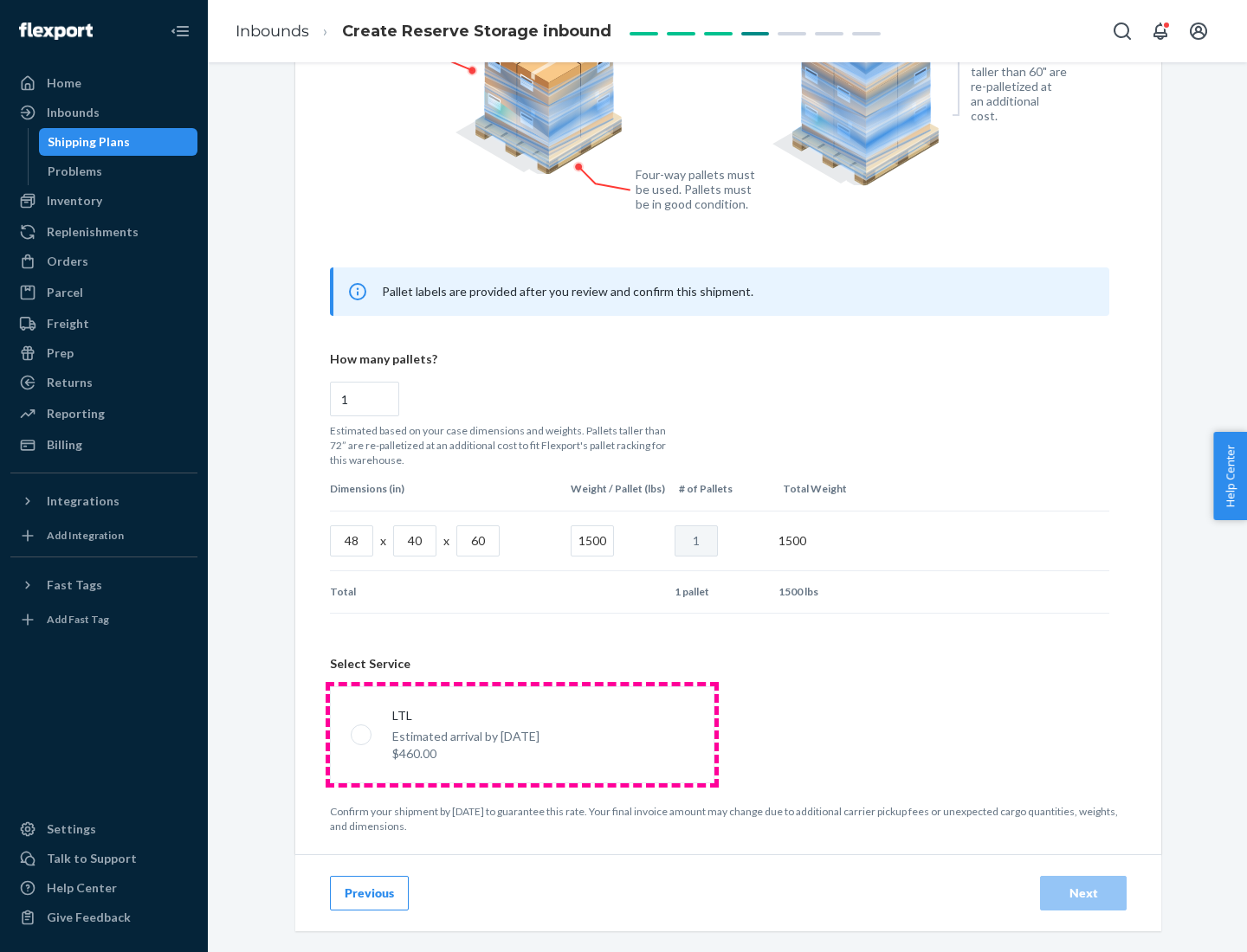
click at [521, 734] on p "Estimated arrival by [DATE]" at bounding box center [465, 736] width 147 height 17
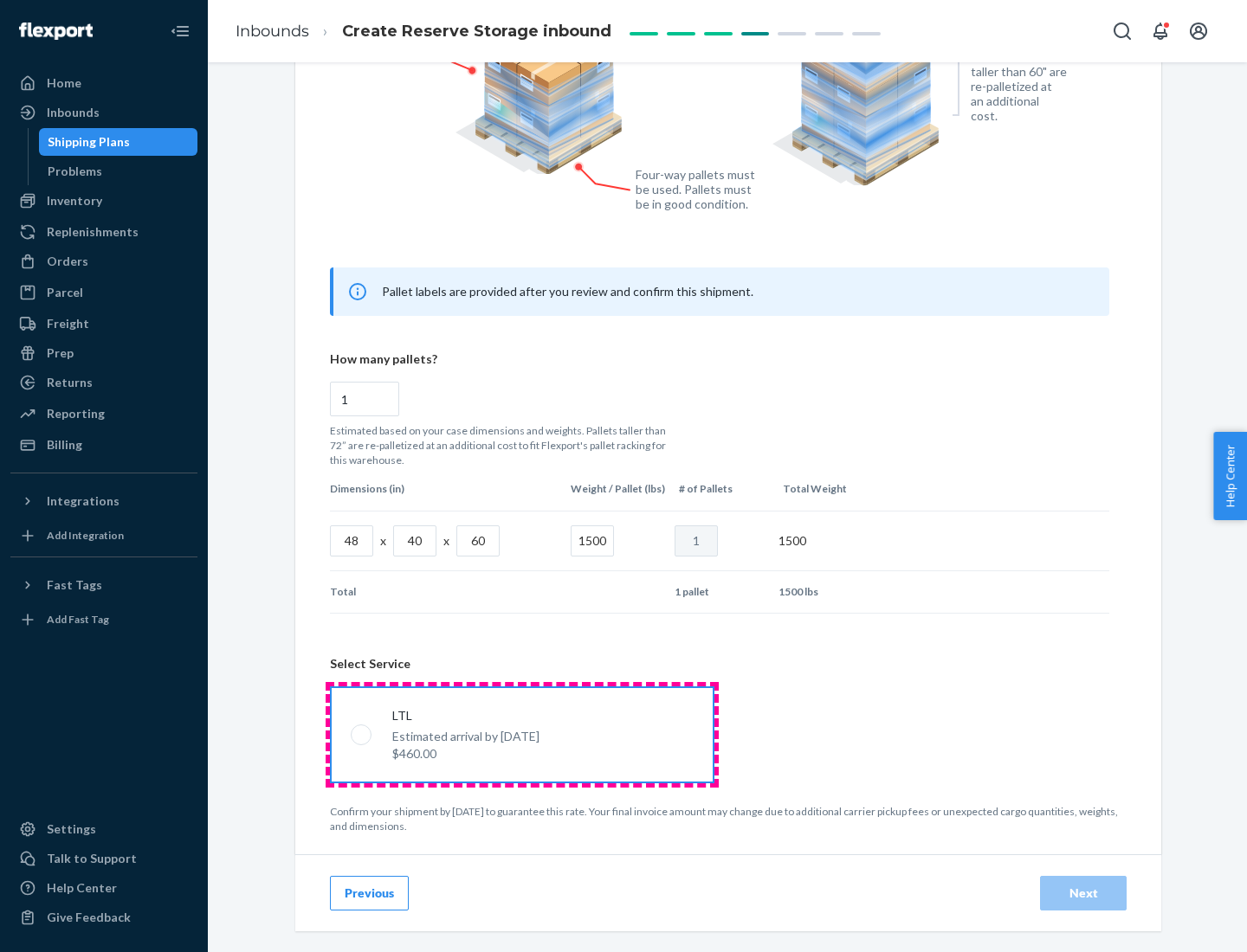
click at [362, 734] on input "LTL Estimated arrival by [DATE] $460.00" at bounding box center [356, 734] width 12 height 12
radio input "true"
radio input "false"
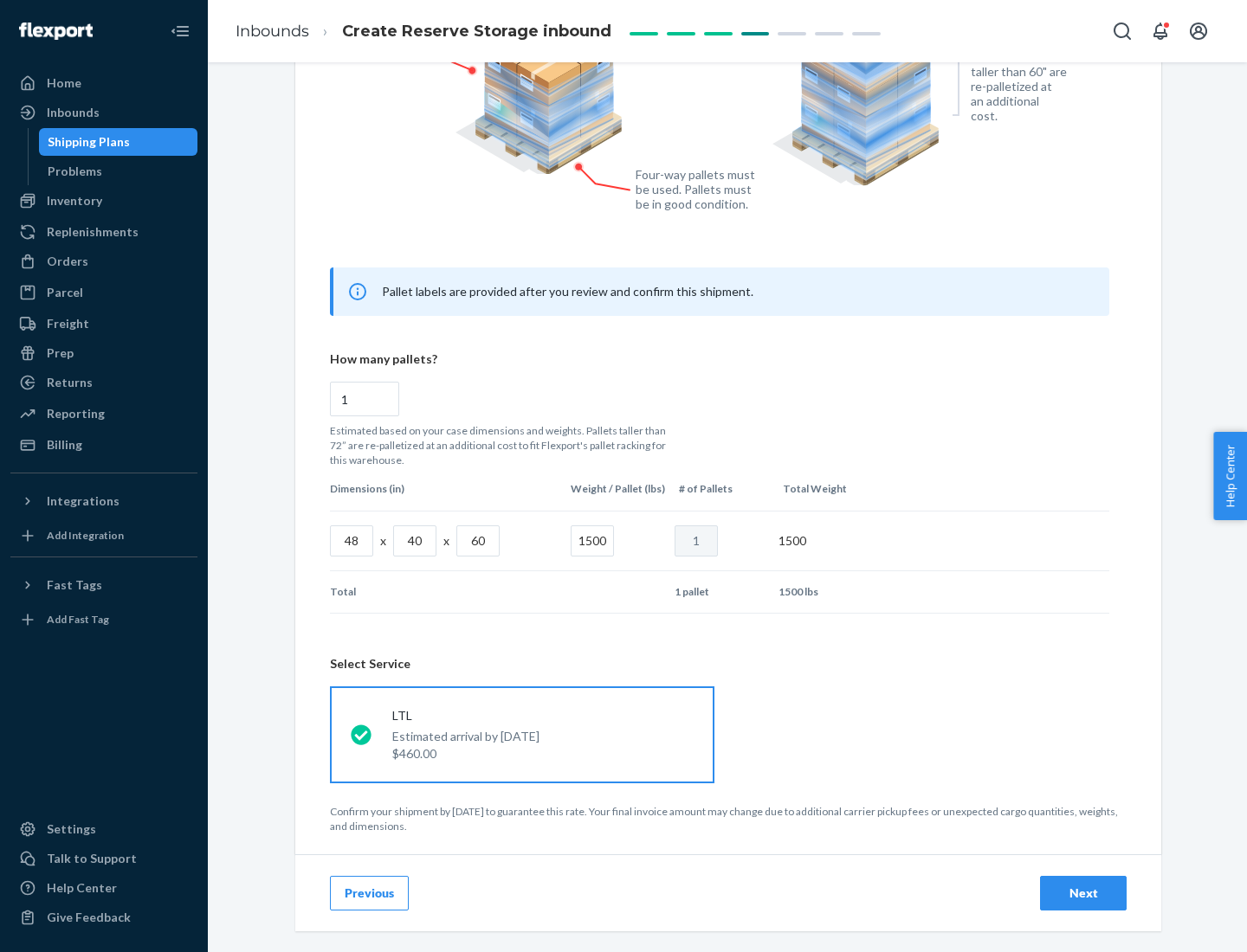
click at [1084, 892] on div "Next" at bounding box center [1084, 893] width 57 height 17
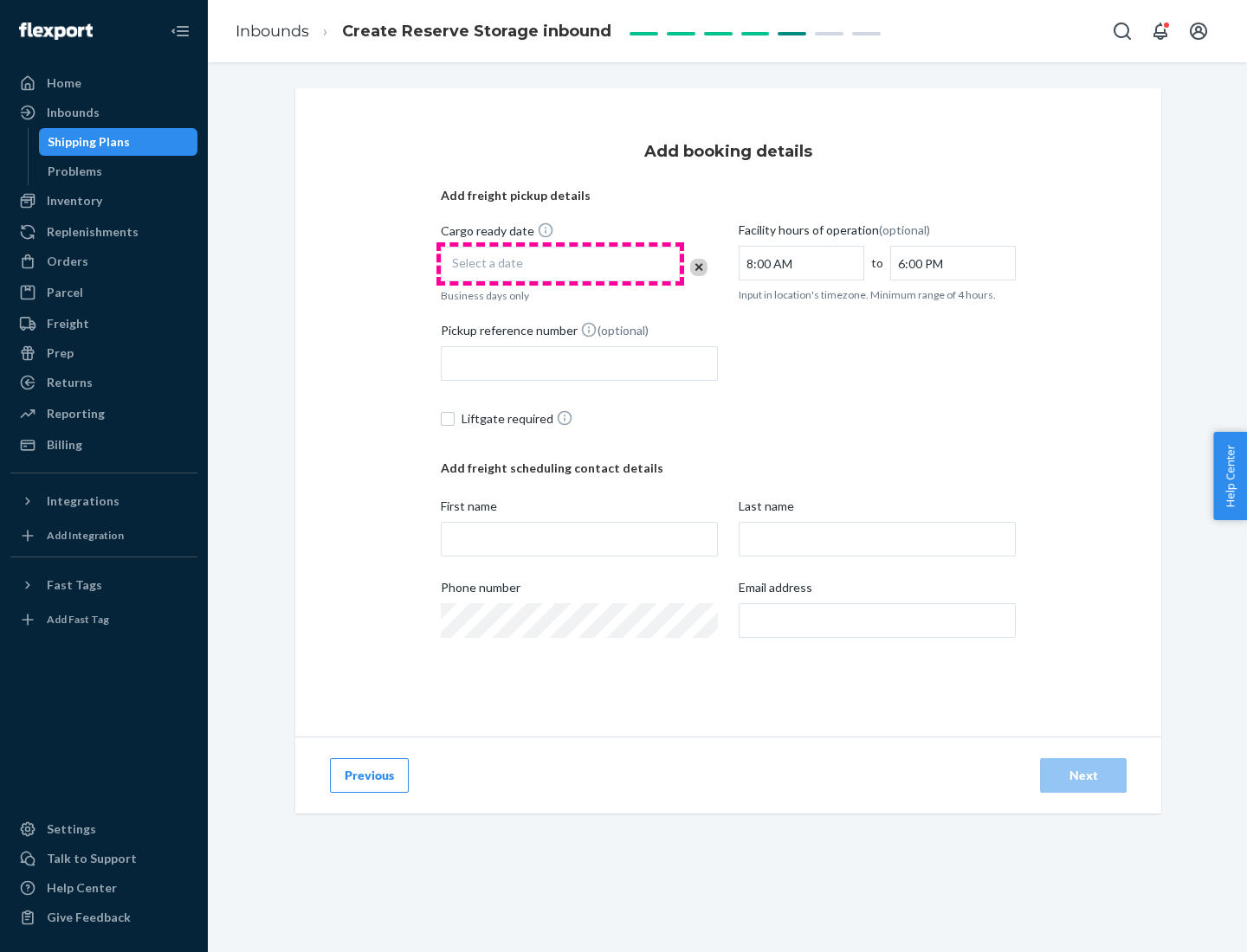
click at [560, 264] on div "Select a date" at bounding box center [560, 263] width 239 height 35
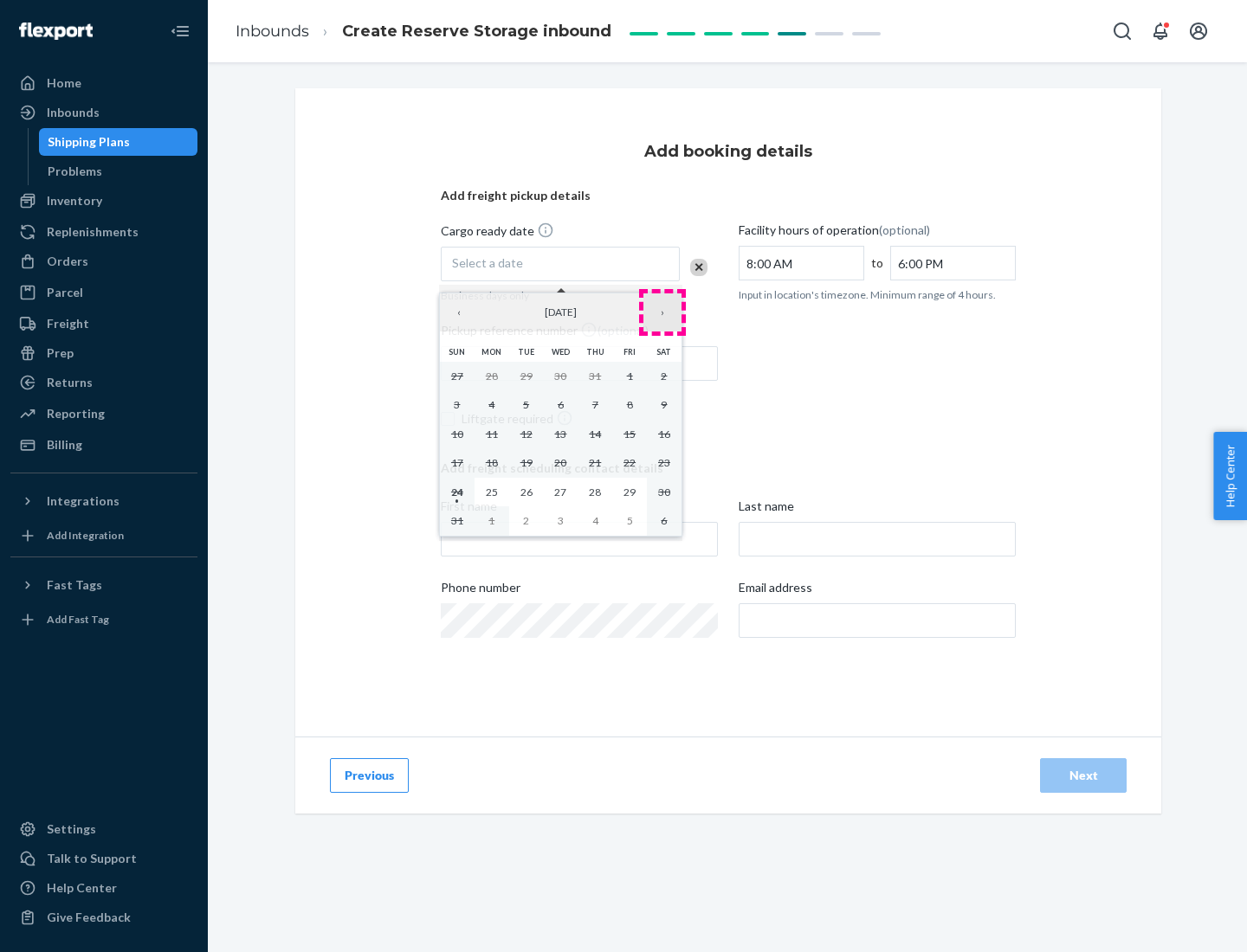
click at [662, 313] on button "›" at bounding box center [662, 313] width 38 height 38
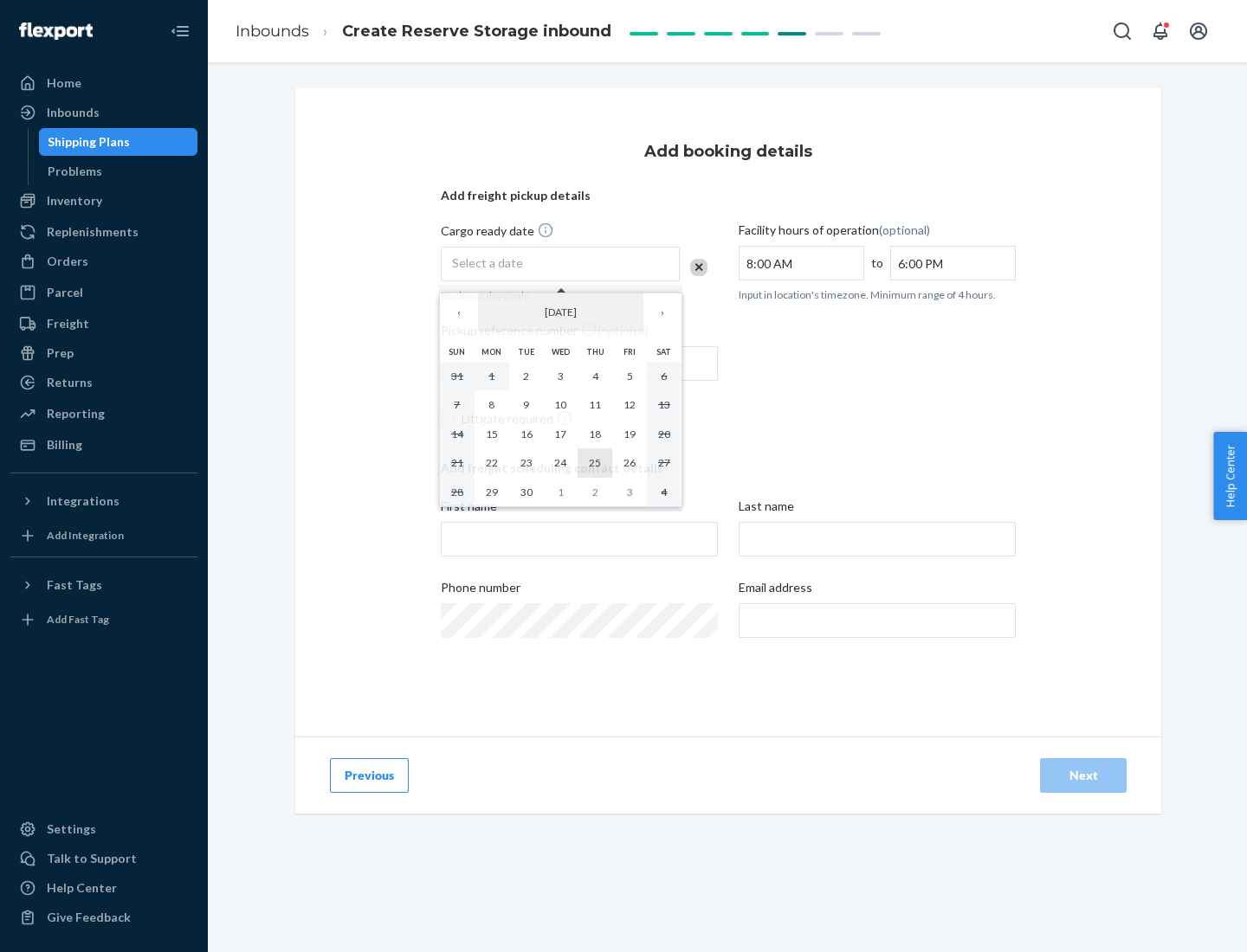
click at [595, 463] on abbr "25" at bounding box center [595, 463] width 13 height 13
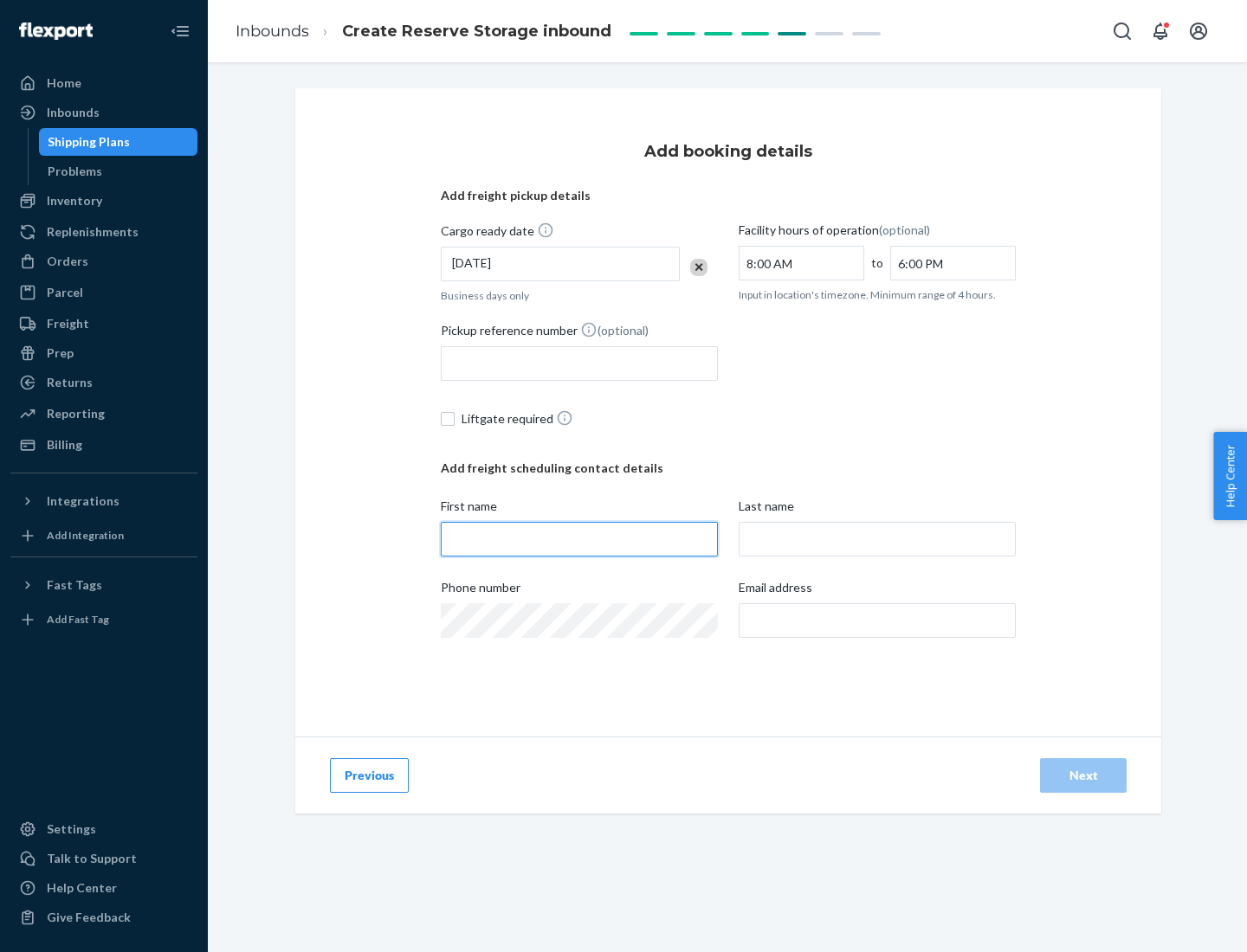
click at [579, 539] on input "First name" at bounding box center [579, 539] width 277 height 35
type input "[PERSON_NAME]"
click at [877, 539] on input "Last name" at bounding box center [877, 539] width 277 height 35
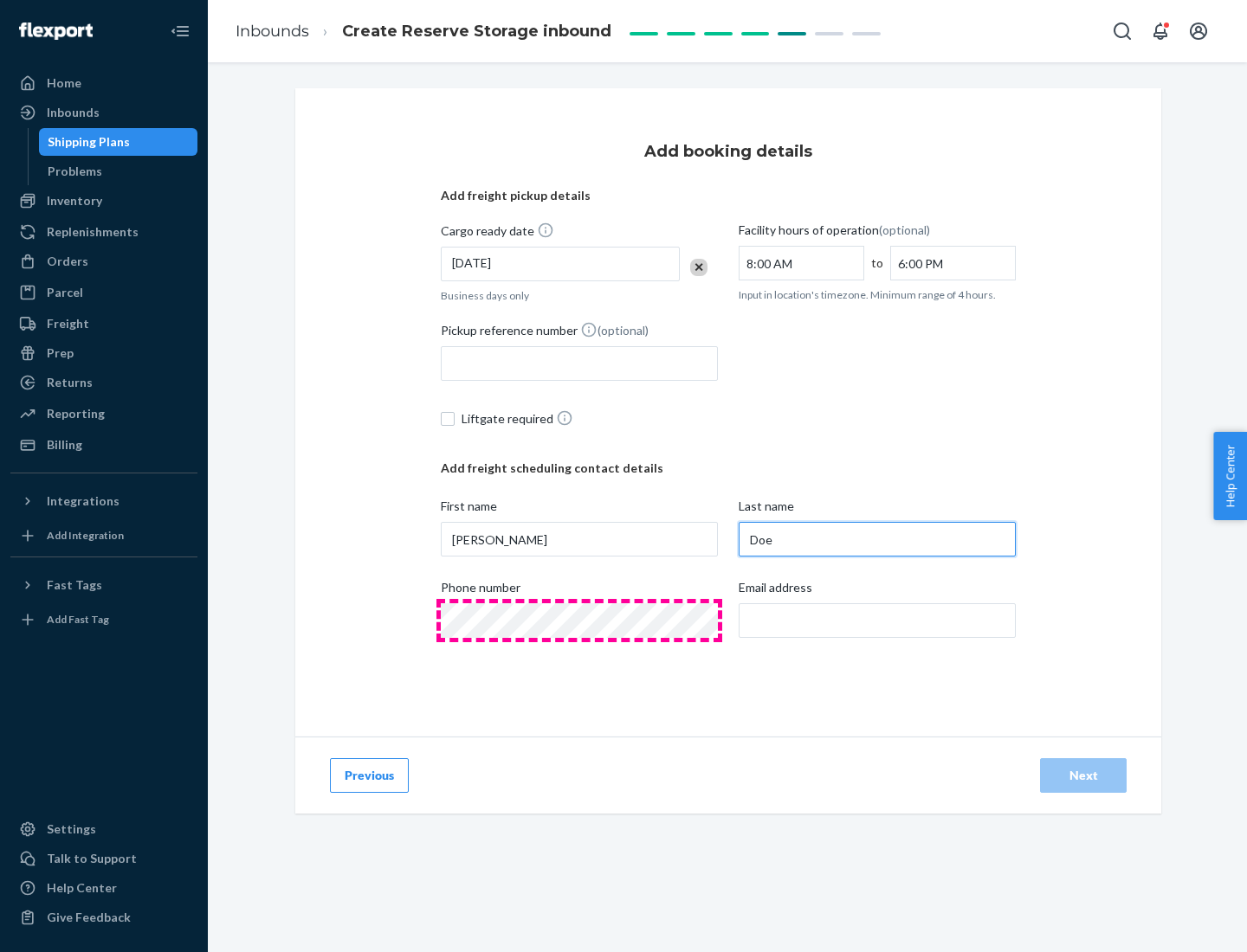
type input "Doe"
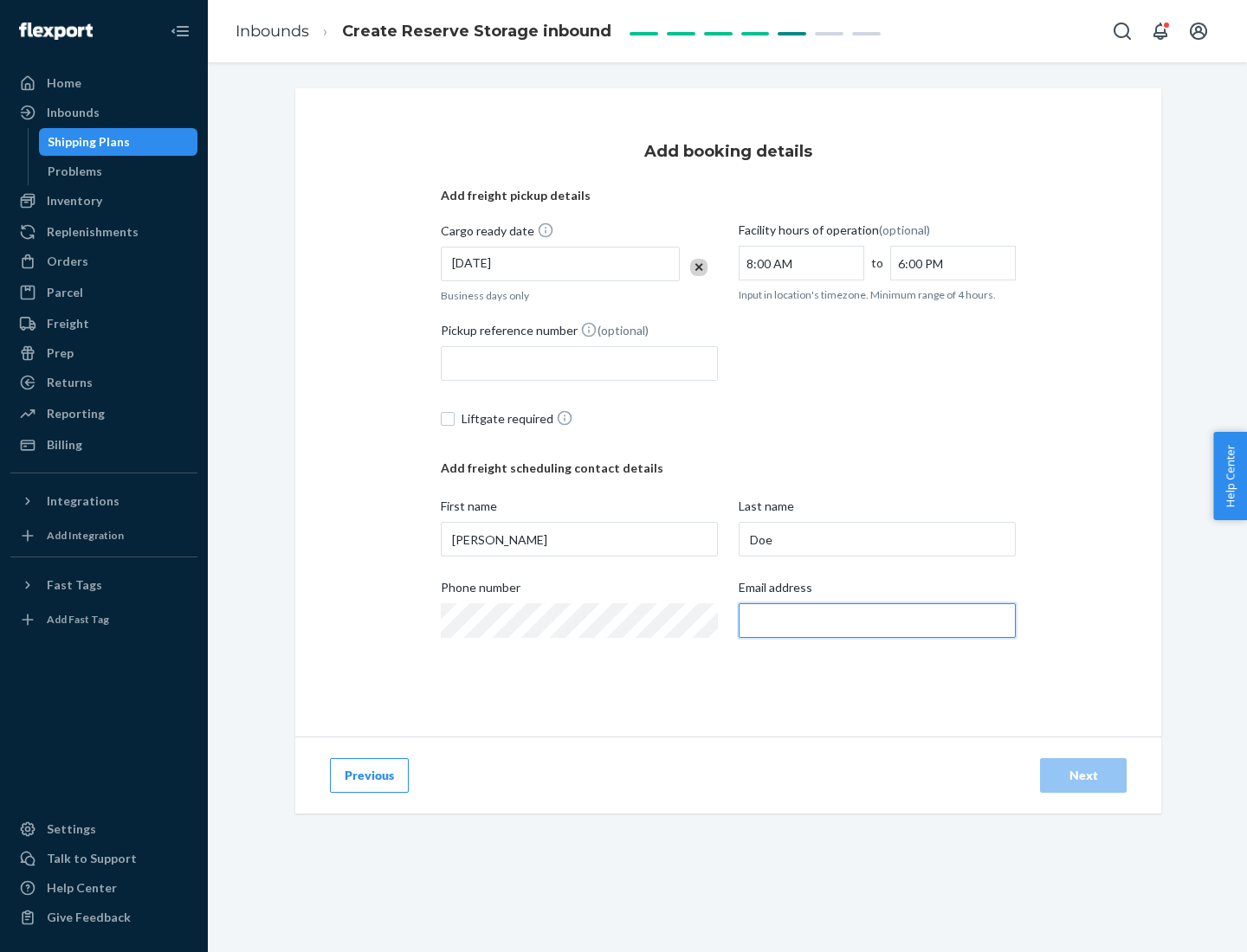
click at [877, 621] on input "Email address" at bounding box center [877, 621] width 277 height 35
type input "[EMAIL_ADDRESS][DOMAIN_NAME]"
click at [1084, 775] on div "Next" at bounding box center [1084, 775] width 57 height 17
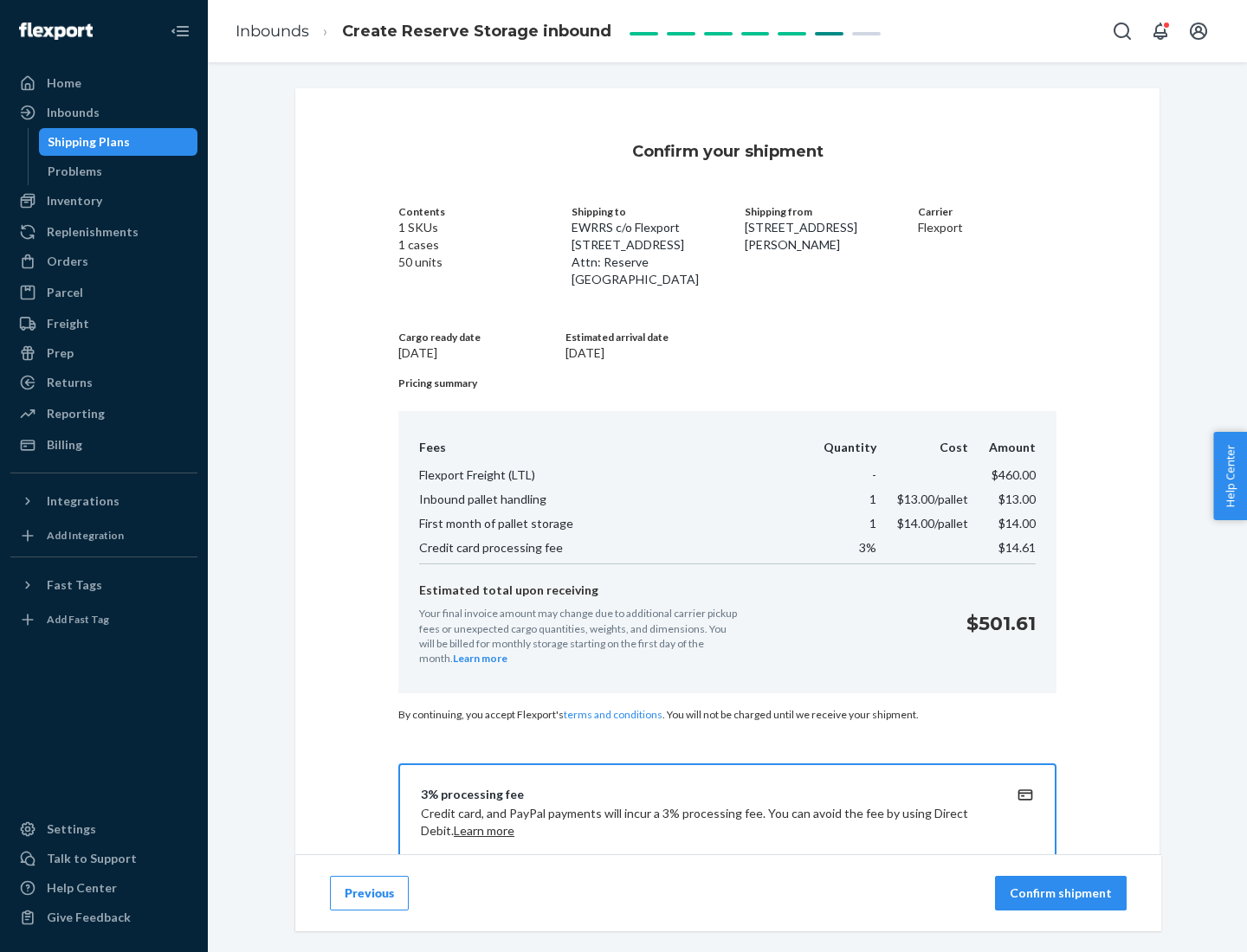
scroll to position [249, 0]
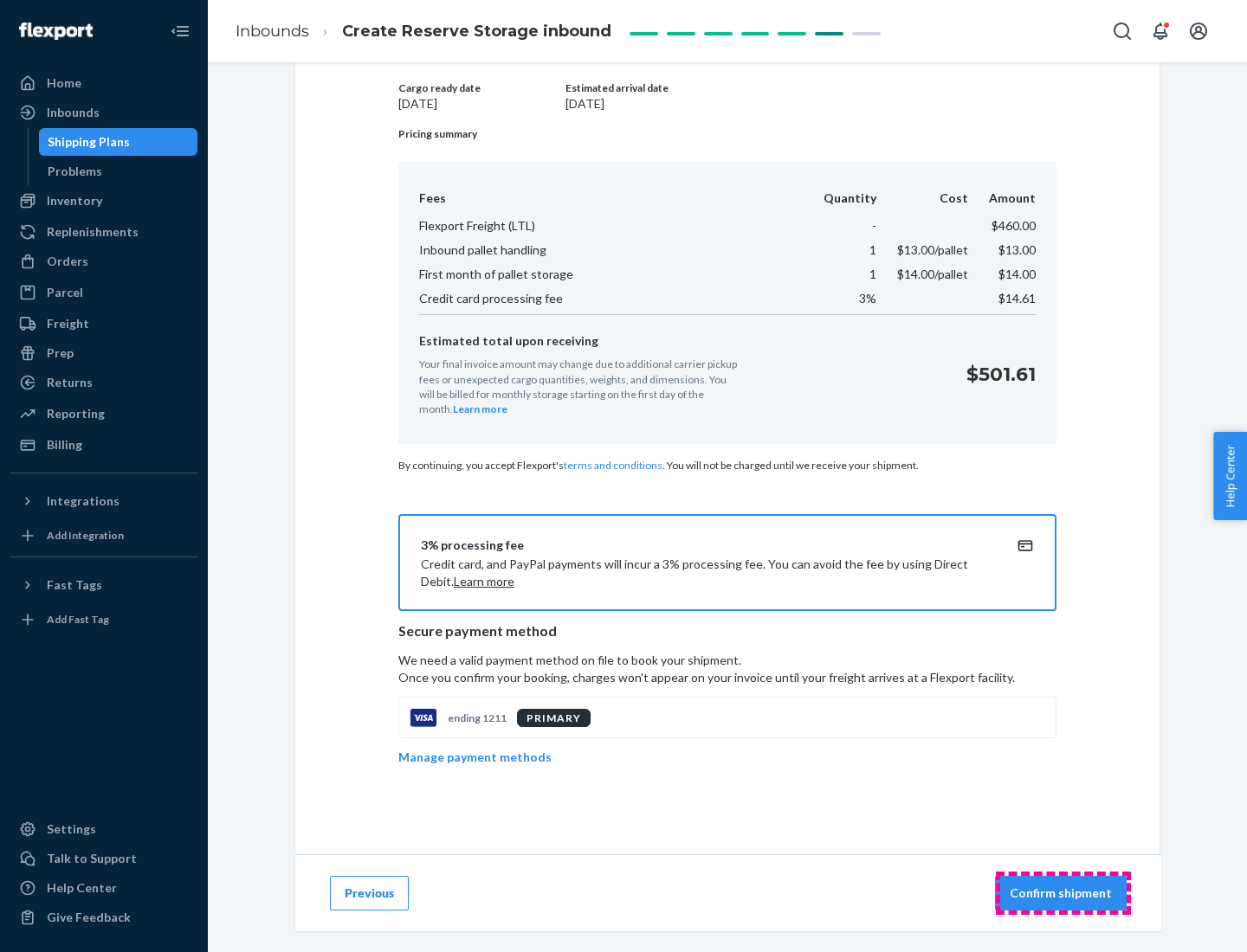
click at [1062, 893] on p "Confirm shipment" at bounding box center [1060, 893] width 102 height 17
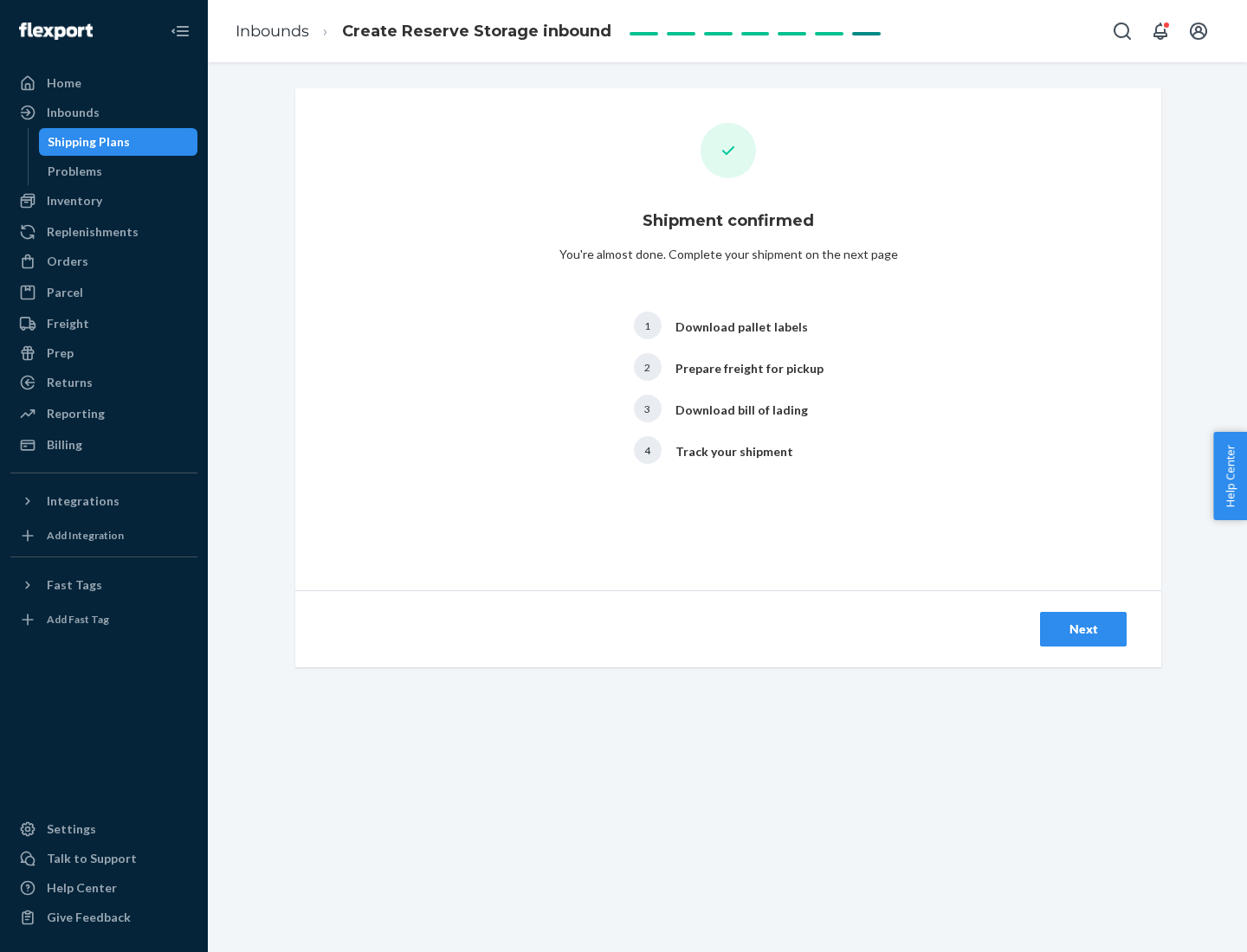
click at [1084, 630] on div "Next" at bounding box center [1084, 629] width 57 height 17
